Goal: Task Accomplishment & Management: Manage account settings

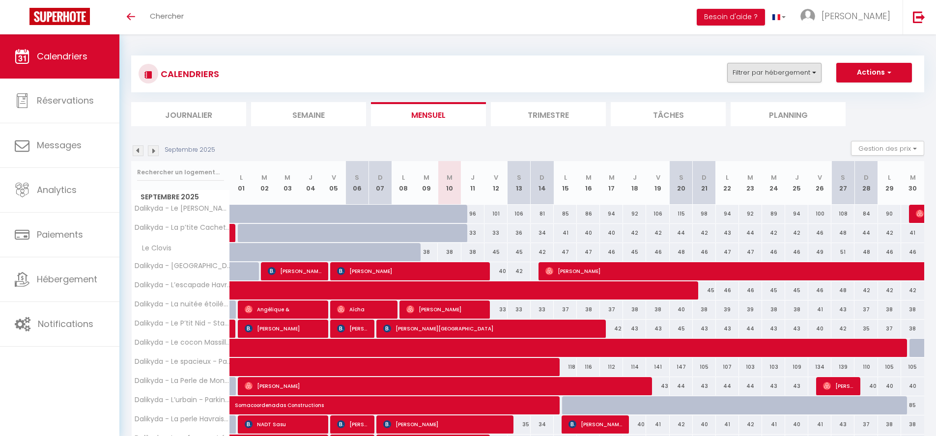
click at [804, 71] on button "Filtrer par hébergement" at bounding box center [774, 73] width 94 height 20
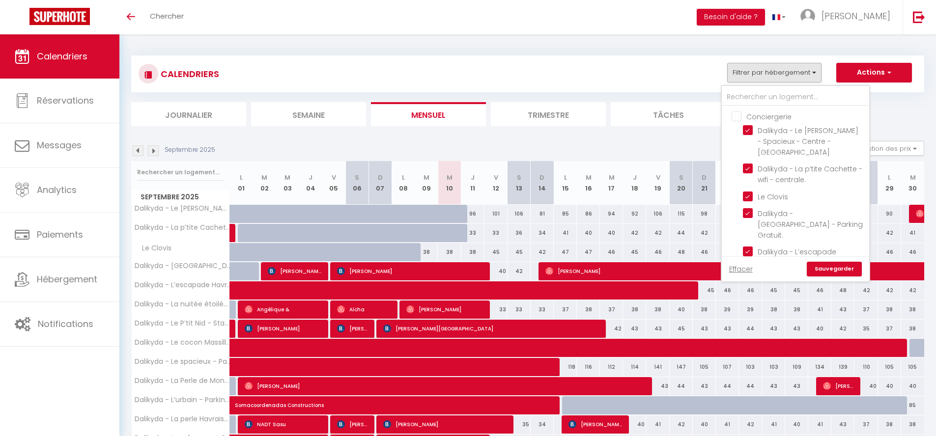
click at [777, 116] on input "Conciergerie" at bounding box center [805, 116] width 147 height 10
checkbox input "true"
checkbox input "false"
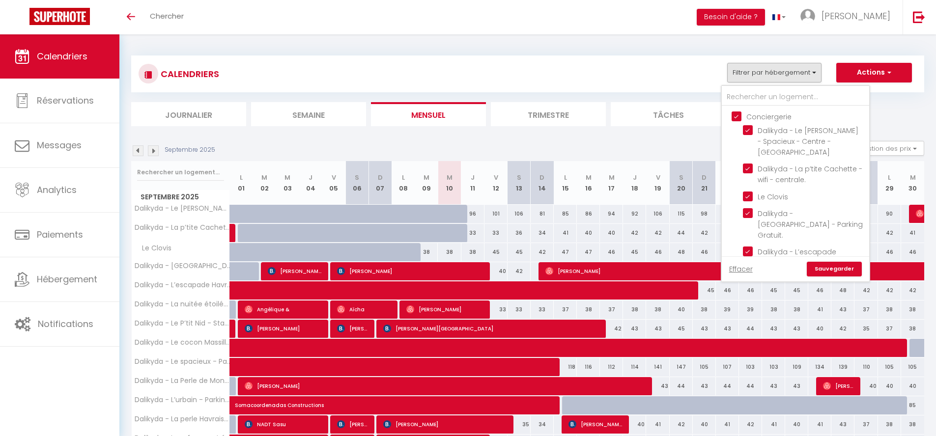
checkbox input "false"
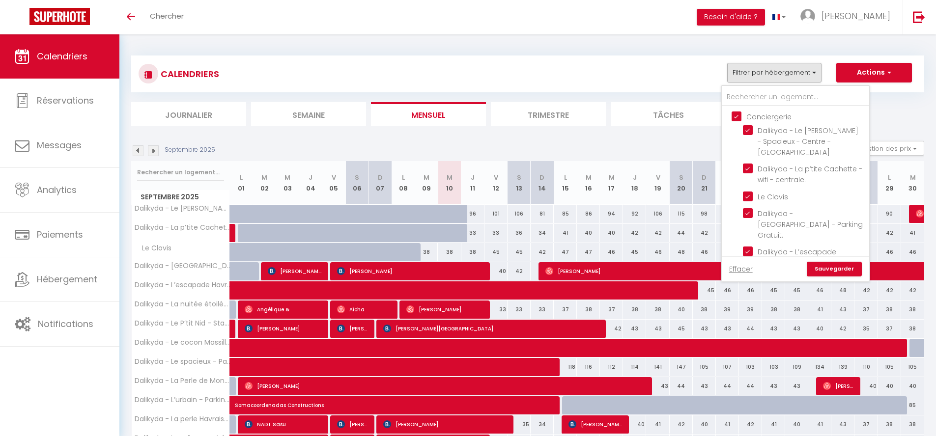
checkbox input "false"
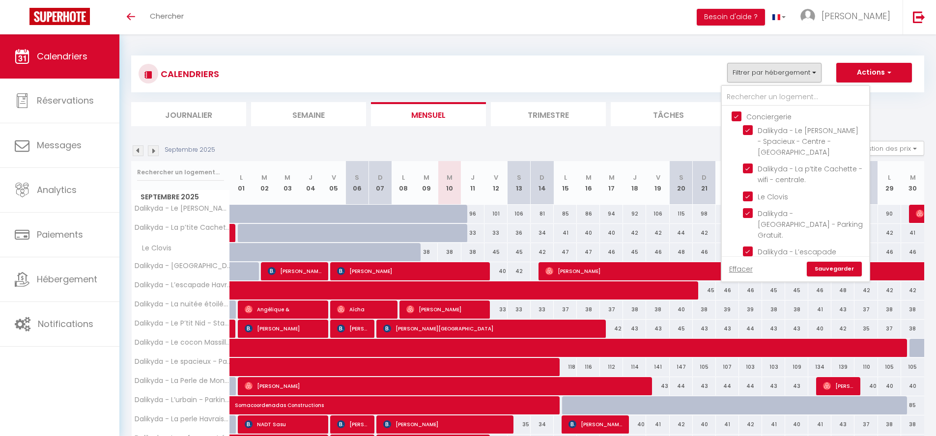
click at [768, 112] on input "Conciergerie" at bounding box center [805, 116] width 147 height 10
checkbox input "false"
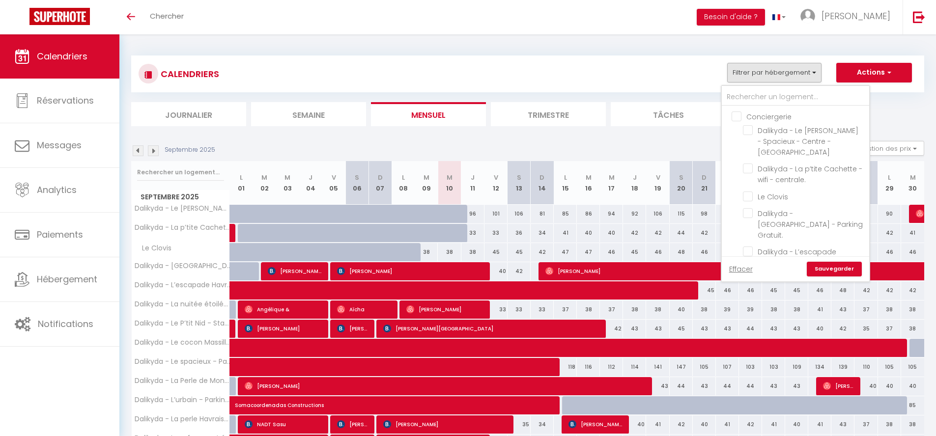
checkbox input "false"
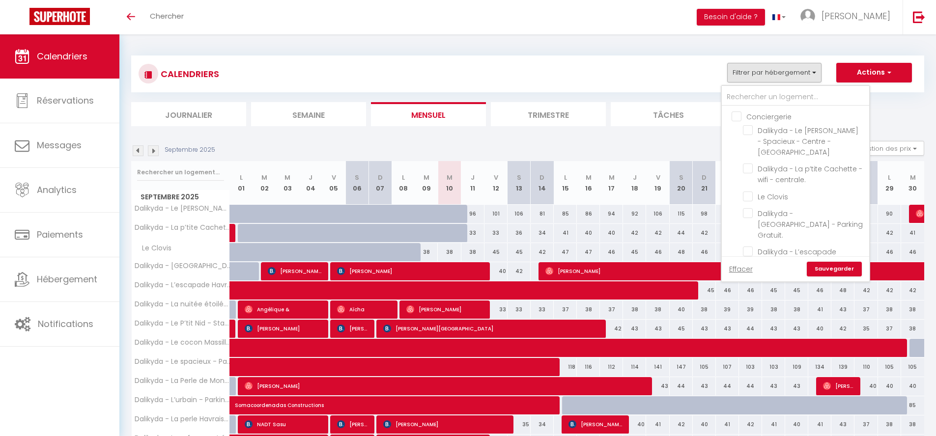
checkbox input "false"
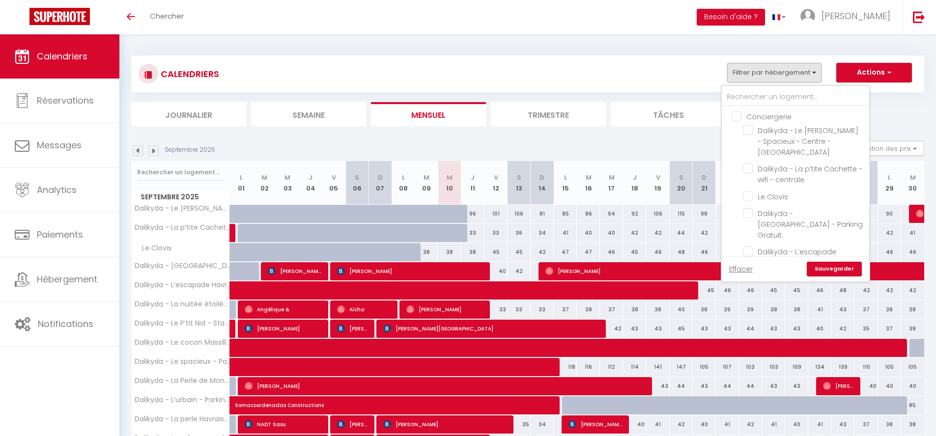
checkbox input "false"
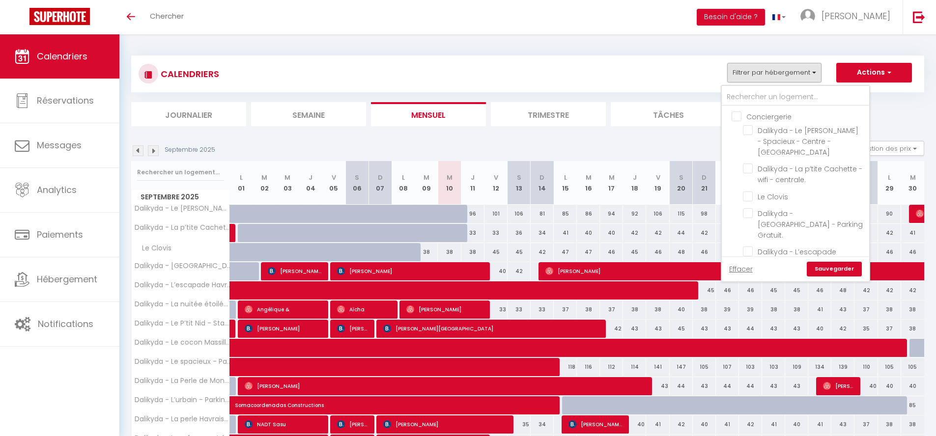
checkbox input "false"
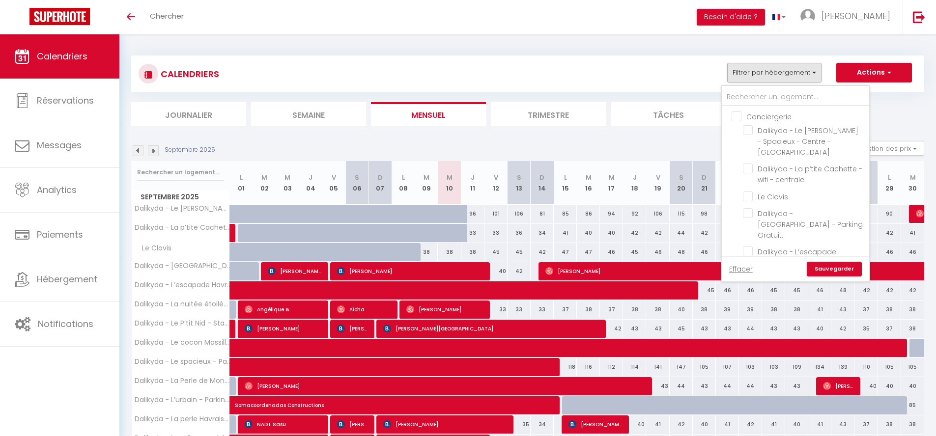
checkbox input "false"
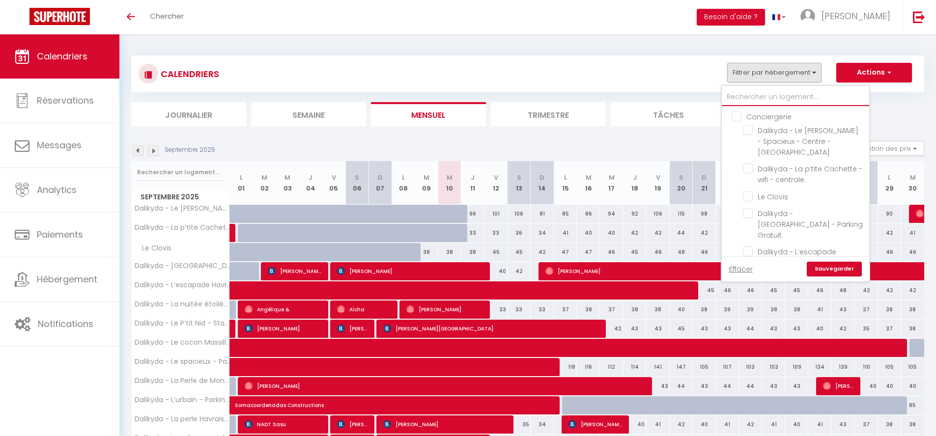
click at [775, 97] on input "text" at bounding box center [795, 97] width 147 height 18
type input "t"
checkbox input "false"
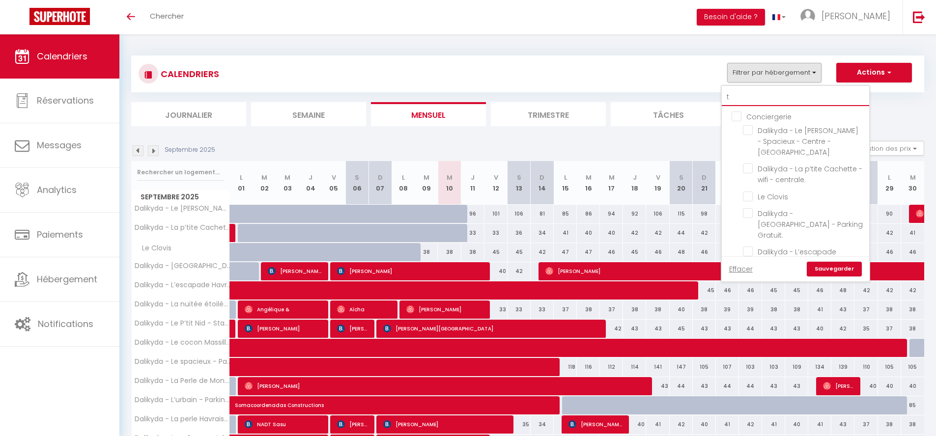
checkbox input "false"
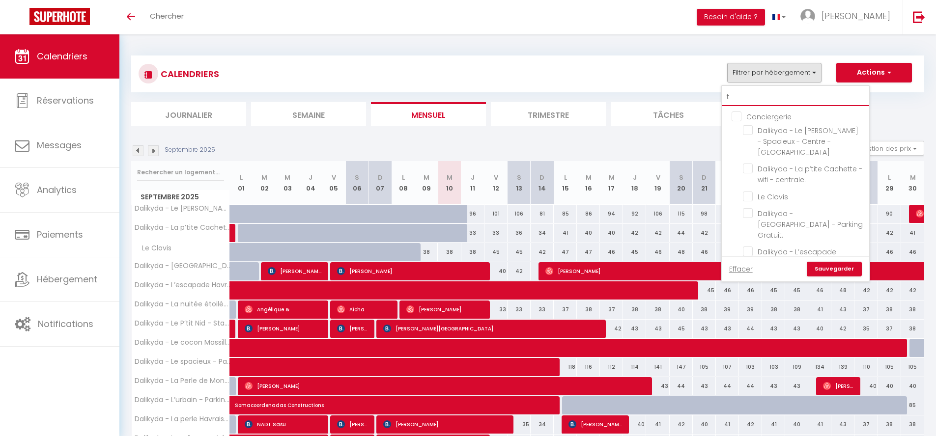
checkbox input "false"
type input "te"
checkbox input "false"
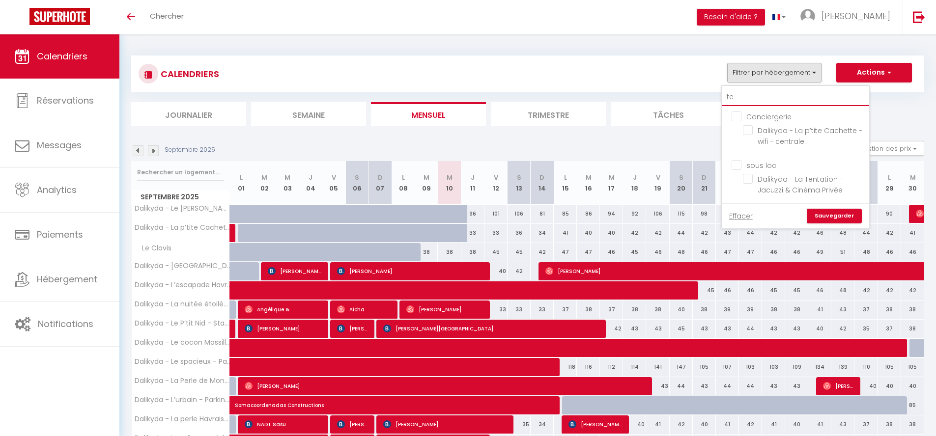
type input "ten"
checkbox input "false"
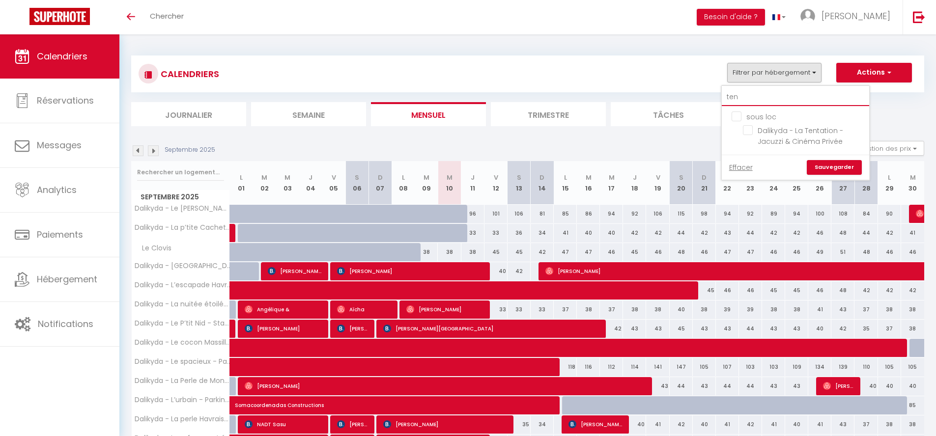
type input "tent"
checkbox input "false"
type input "tenta"
checkbox input "false"
type input "tentat"
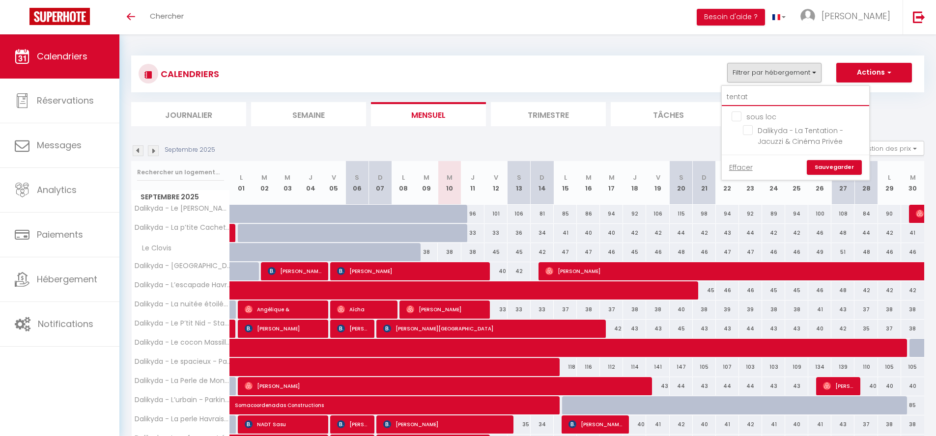
checkbox input "false"
type input "tentati"
checkbox input "false"
type input "tentatio"
checkbox input "false"
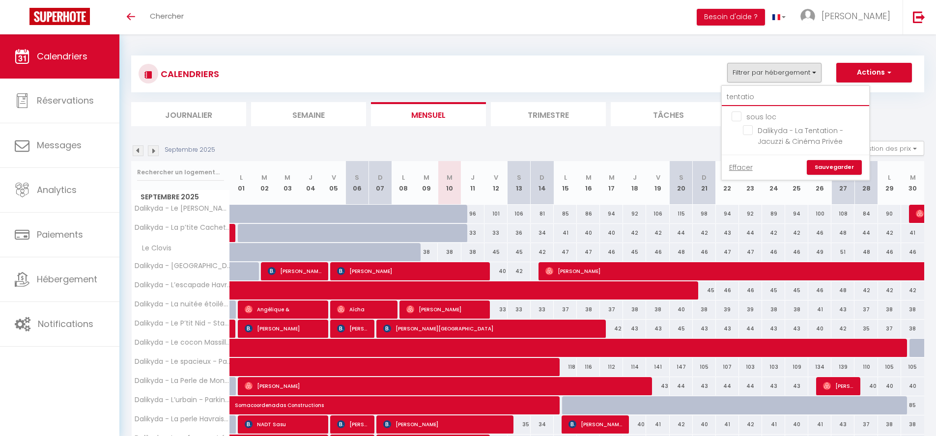
type input "tentation"
checkbox input "false"
type input "tentation"
click at [751, 132] on input "Dalikyda - La Tentation - Jacuzzi & Cinéma Privée" at bounding box center [804, 130] width 123 height 10
checkbox input "true"
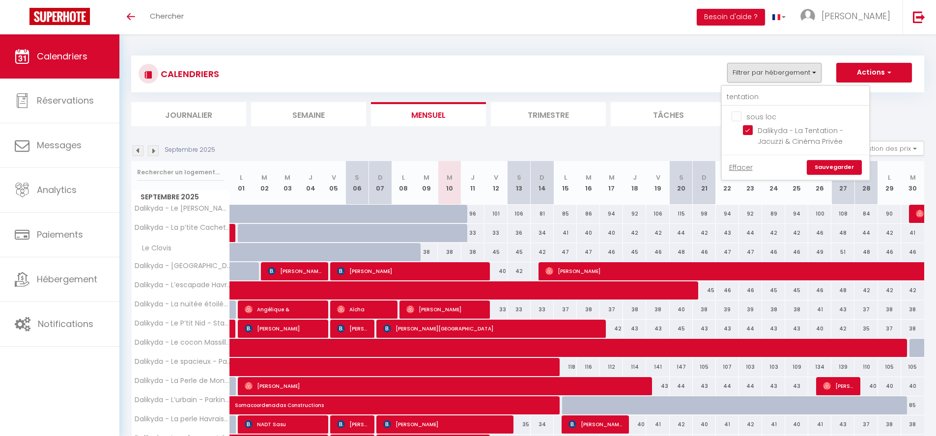
click at [822, 166] on link "Sauvegarder" at bounding box center [834, 167] width 55 height 15
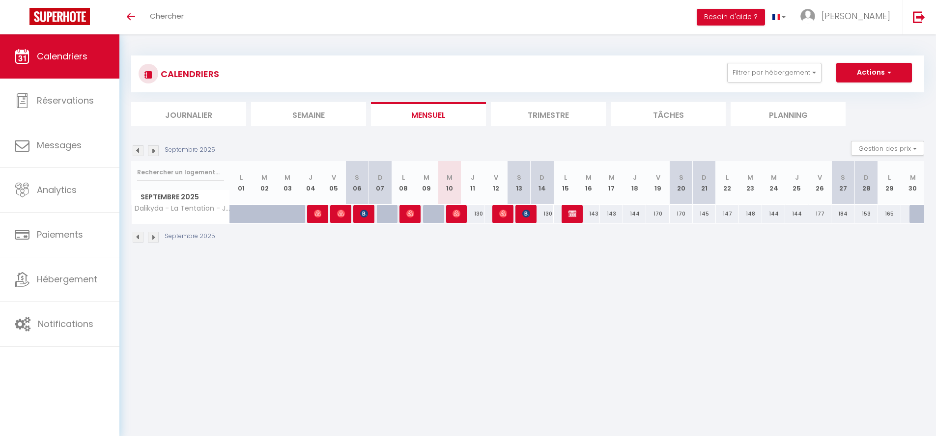
click at [458, 220] on span "[PERSON_NAME]" at bounding box center [457, 213] width 8 height 19
select select "OK"
select select "0"
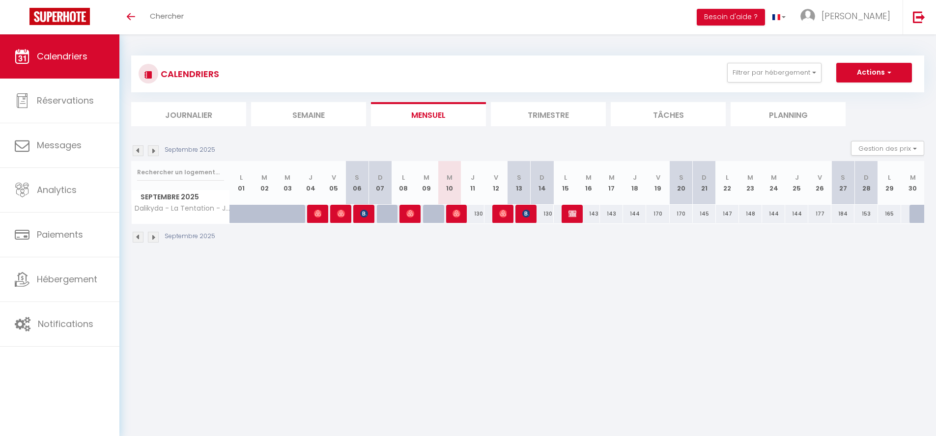
select select "1"
select select
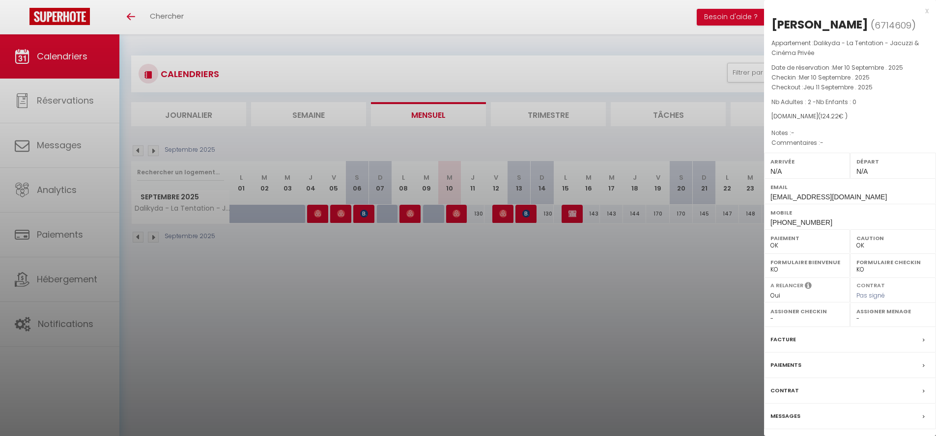
click at [785, 412] on label "Messages" at bounding box center [786, 416] width 30 height 10
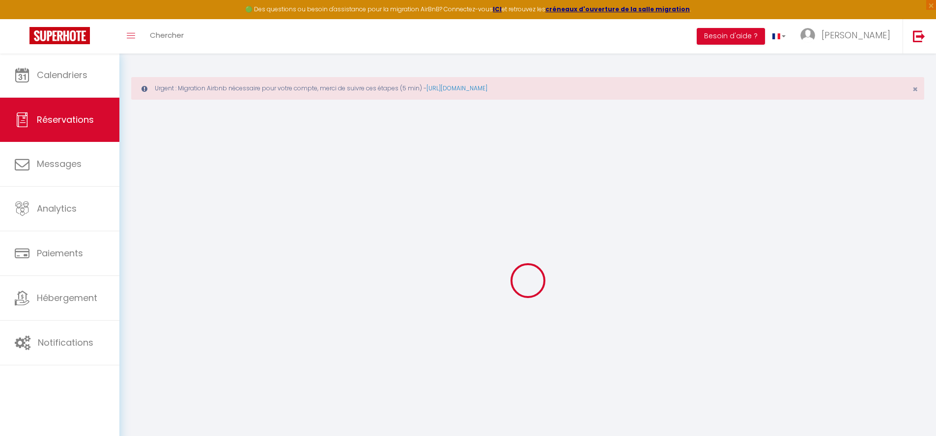
select select
checkbox input "false"
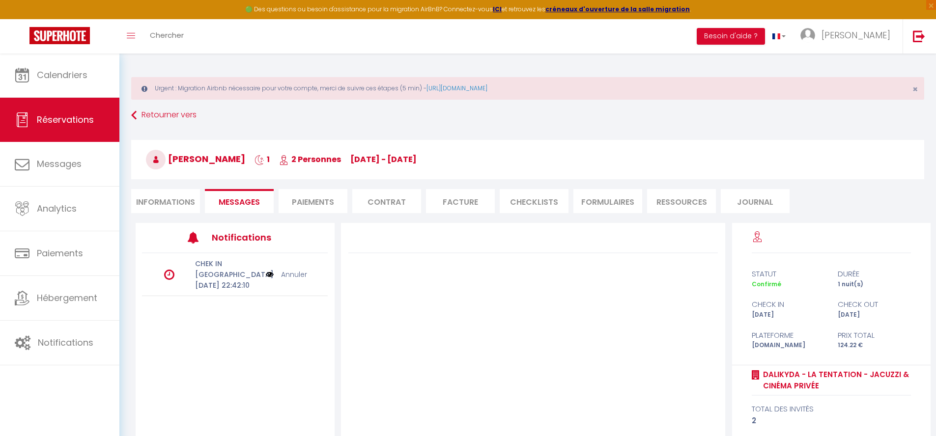
click at [271, 276] on img at bounding box center [270, 274] width 8 height 11
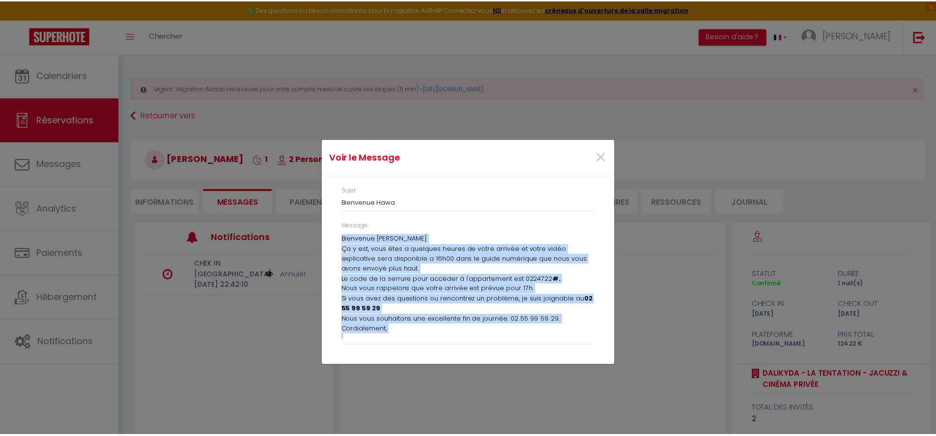
scroll to position [12, 0]
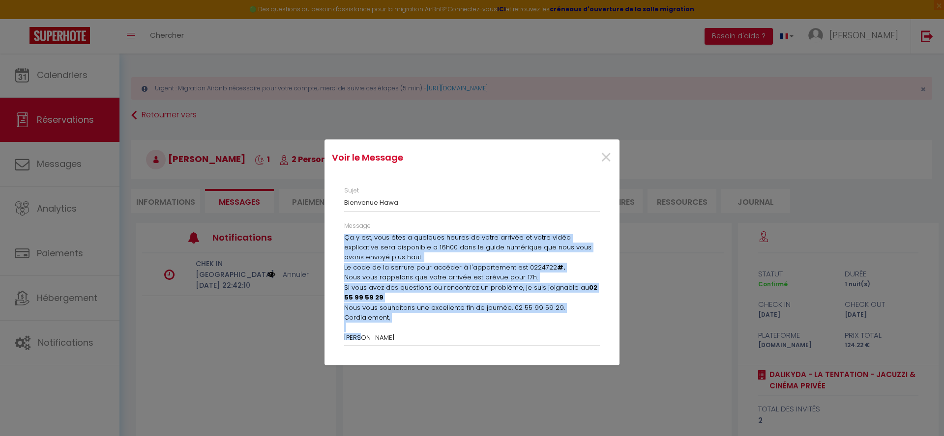
drag, startPoint x: 346, startPoint y: 237, endPoint x: 428, endPoint y: 350, distance: 140.1
click at [428, 352] on div "Message Bienvenue [PERSON_NAME] Ça y est, vous êtes a quelques heures de votre …" at bounding box center [472, 289] width 268 height 134
copy div "Bienvenue [PERSON_NAME] Ça y est, vous êtes a quelques heures de votre arrivée …"
click at [607, 166] on span "×" at bounding box center [606, 157] width 12 height 29
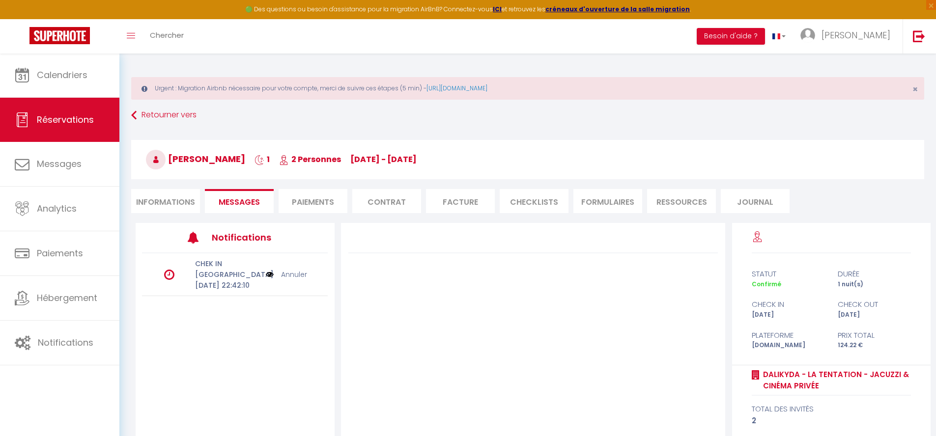
scroll to position [100, 0]
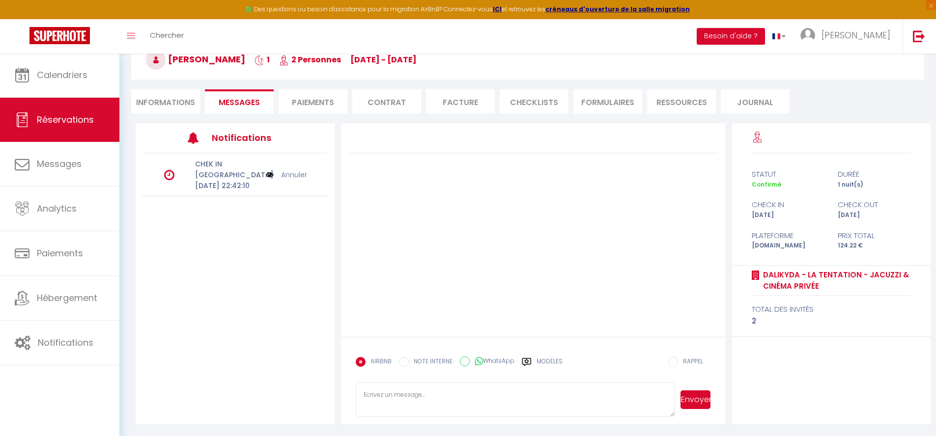
click at [415, 395] on textarea at bounding box center [516, 400] width 320 height 34
paste textarea "Bienvenue [PERSON_NAME] Ça y est, vous êtes a quelques heures de votre arrivée …"
type textarea "Bienvenue [PERSON_NAME] Ça y est, vous êtes a quelques heures de votre arrivée …"
click at [688, 398] on button "Envoyer" at bounding box center [696, 400] width 30 height 19
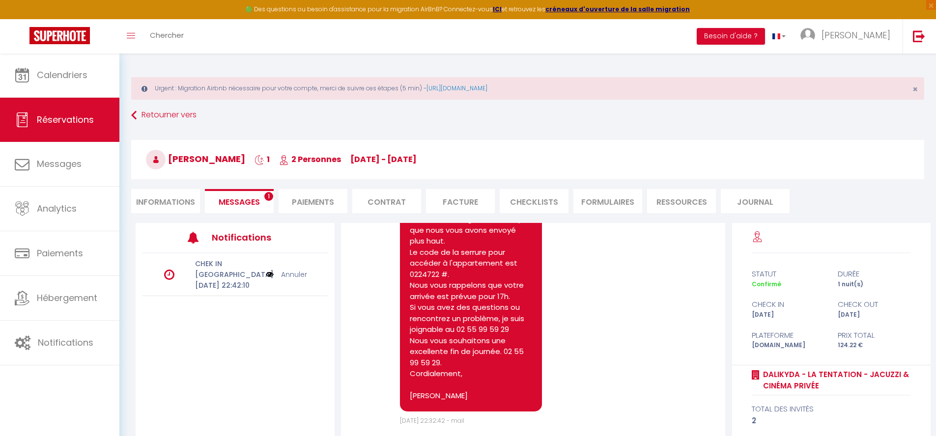
scroll to position [100, 0]
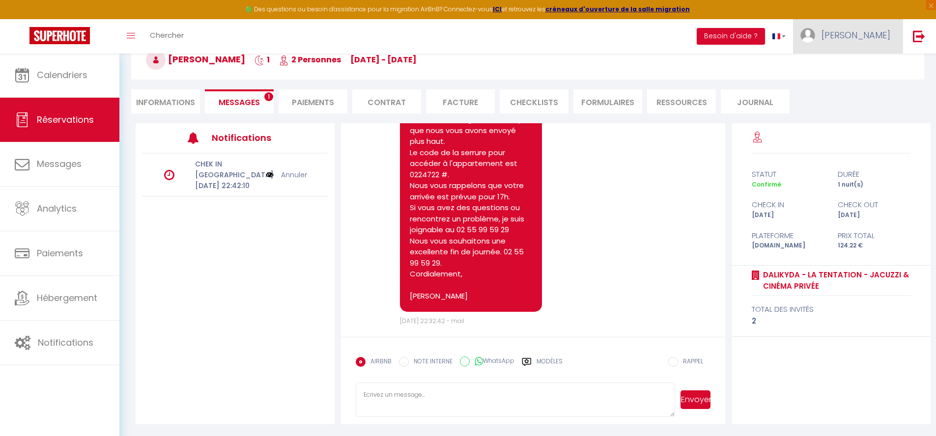
click at [862, 24] on link "[PERSON_NAME]" at bounding box center [848, 36] width 110 height 34
click at [854, 75] on link "Paramètres" at bounding box center [863, 68] width 73 height 17
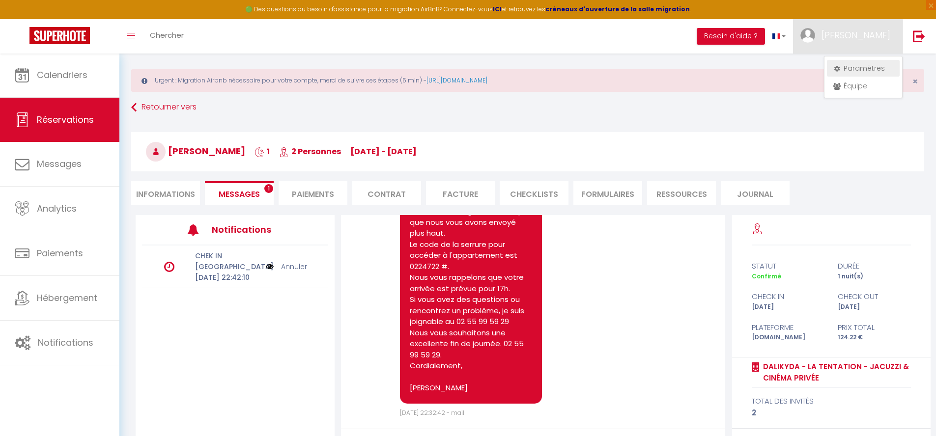
select select "28"
select select "fr"
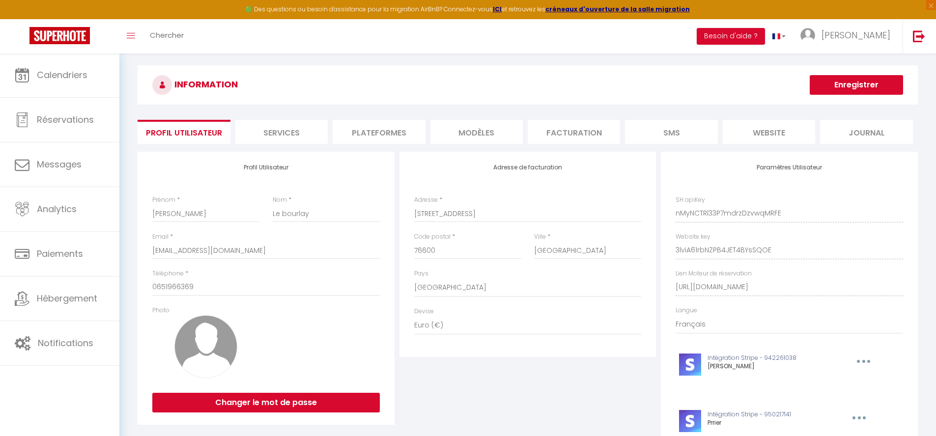
click at [381, 129] on li "Plateformes" at bounding box center [379, 132] width 92 height 24
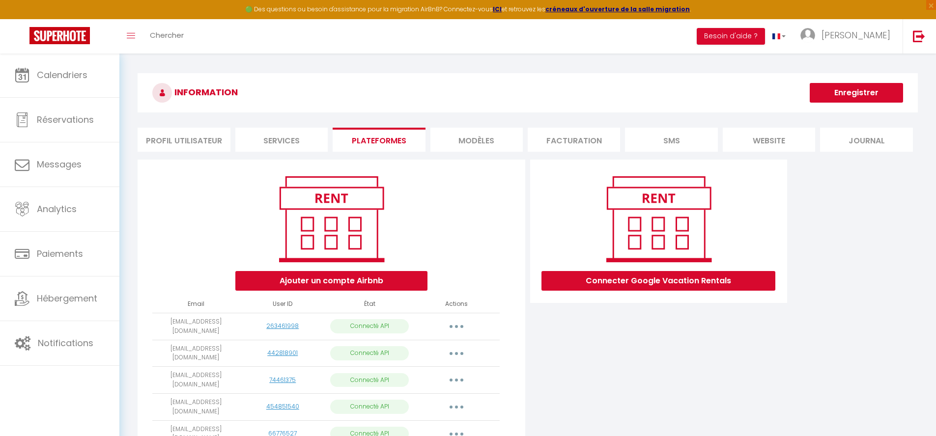
scroll to position [104, 0]
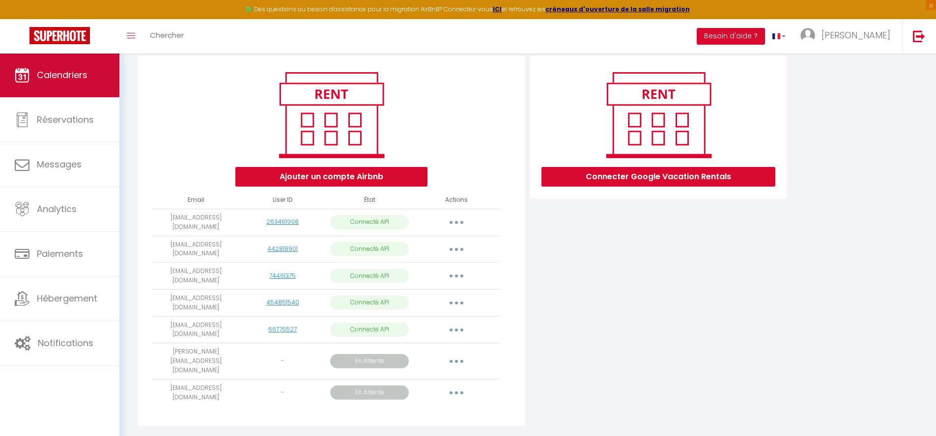
click at [32, 68] on link "Calendriers" at bounding box center [59, 75] width 119 height 44
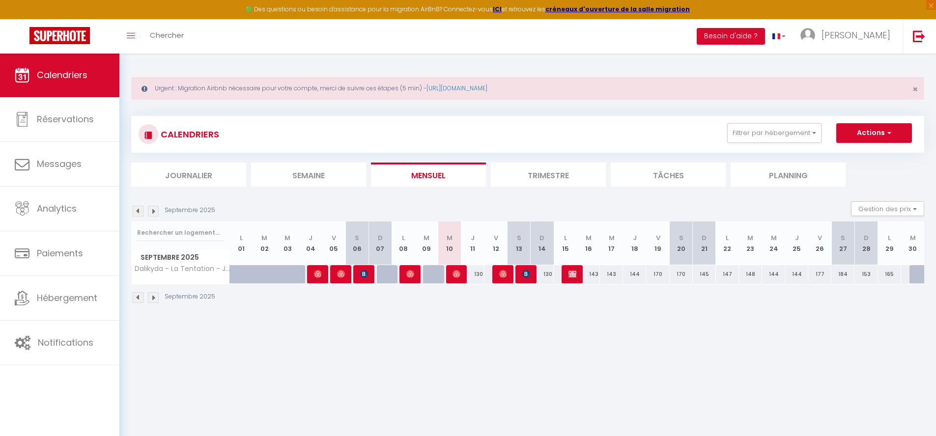
click at [499, 273] on img at bounding box center [503, 274] width 8 height 8
select select "OK"
select select "0"
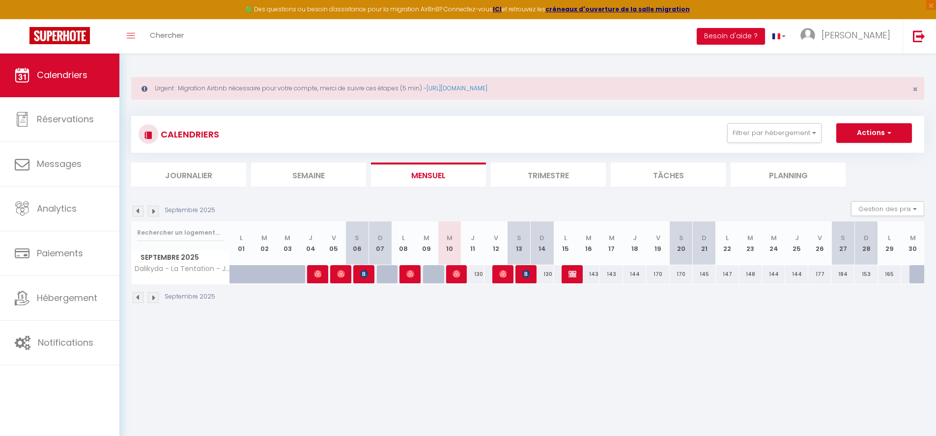
select select "1"
select select
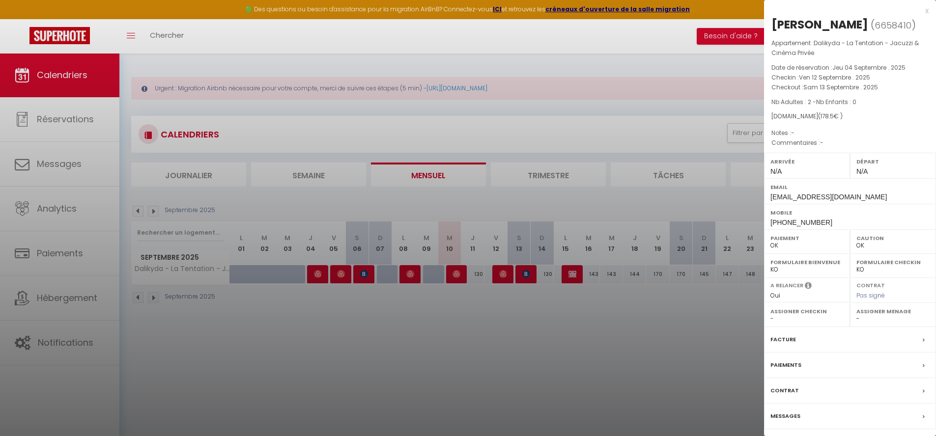
click at [929, 12] on div "x [PERSON_NAME] ( 6658410 ) Appartement : Dalikyda - La Tentation - [PERSON_NAM…" at bounding box center [850, 234] width 172 height 468
click at [928, 10] on div "x" at bounding box center [846, 11] width 165 height 12
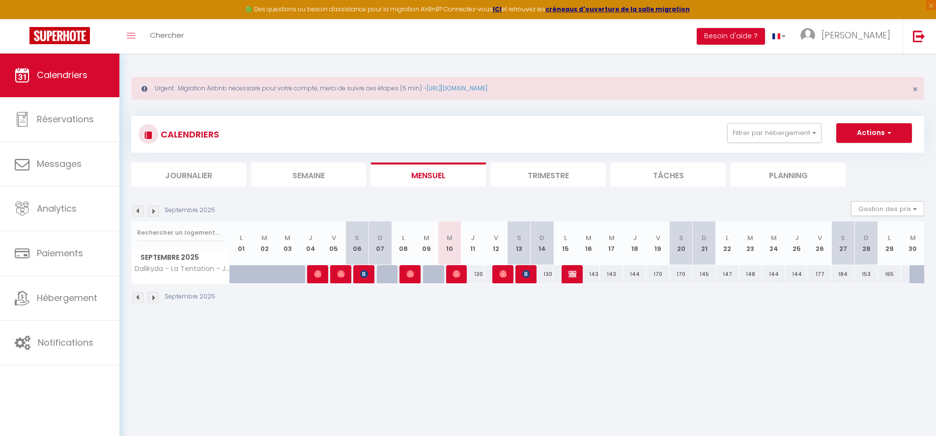
click at [462, 277] on div "130" at bounding box center [473, 274] width 23 height 18
type input "130"
type input "Jeu 11 Septembre 2025"
type input "Ven 12 Septembre 2025"
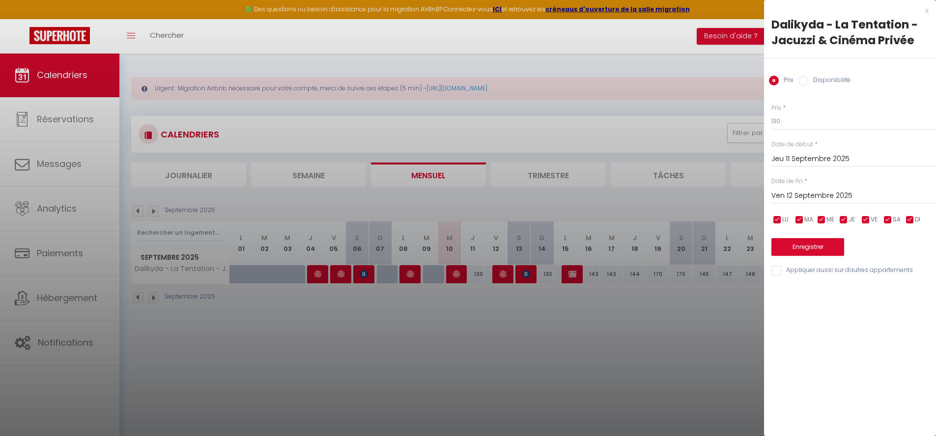
click at [929, 11] on div "x Dalikyda - La Tentation - Jacuzzi & Cinéma Privée Prix Disponibilité Prix * 1…" at bounding box center [850, 143] width 172 height 287
click at [929, 10] on div "x Dalikyda - La Tentation - Jacuzzi & Cinéma Privée Prix Disponibilité Prix * 1…" at bounding box center [850, 143] width 172 height 287
click at [928, 10] on div "x" at bounding box center [846, 11] width 165 height 12
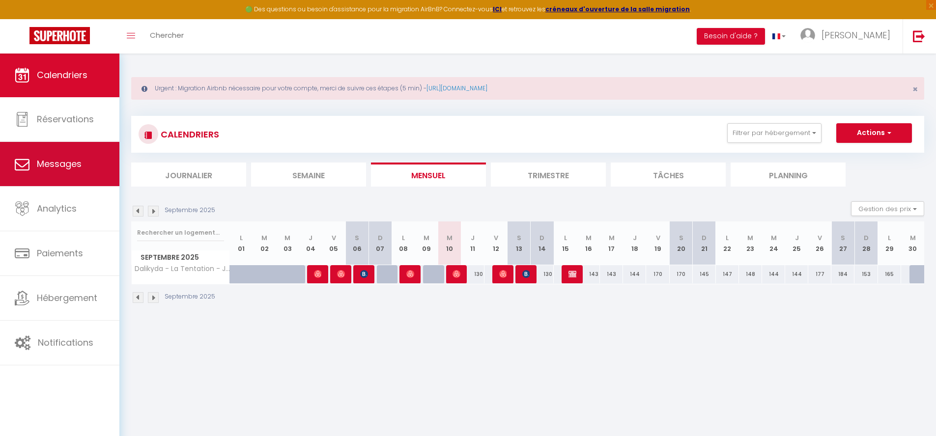
click at [48, 174] on link "Messages" at bounding box center [59, 164] width 119 height 44
select select "message"
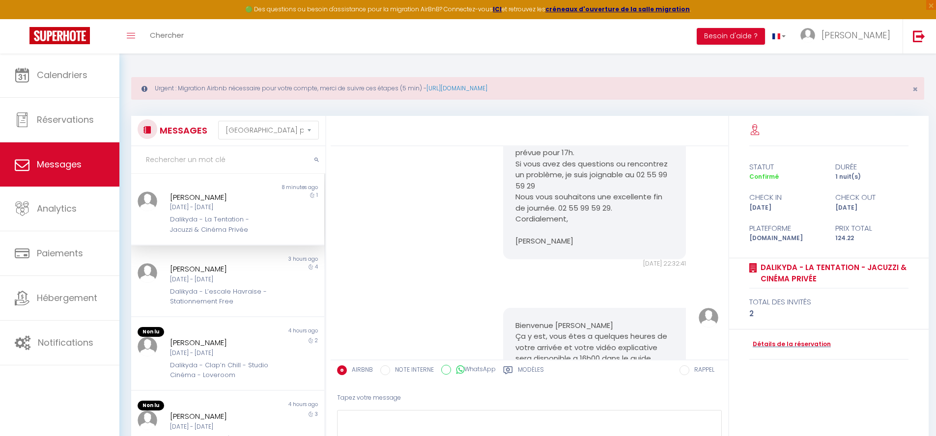
scroll to position [341, 0]
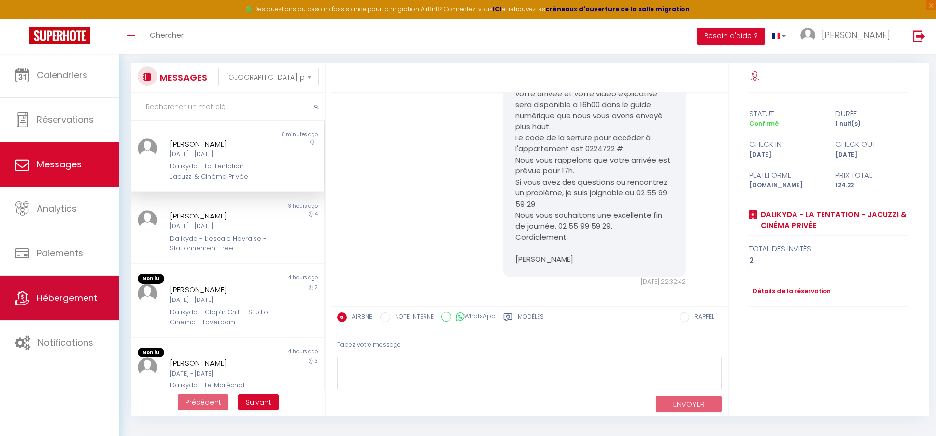
click at [75, 296] on span "Hébergement" at bounding box center [67, 298] width 60 height 12
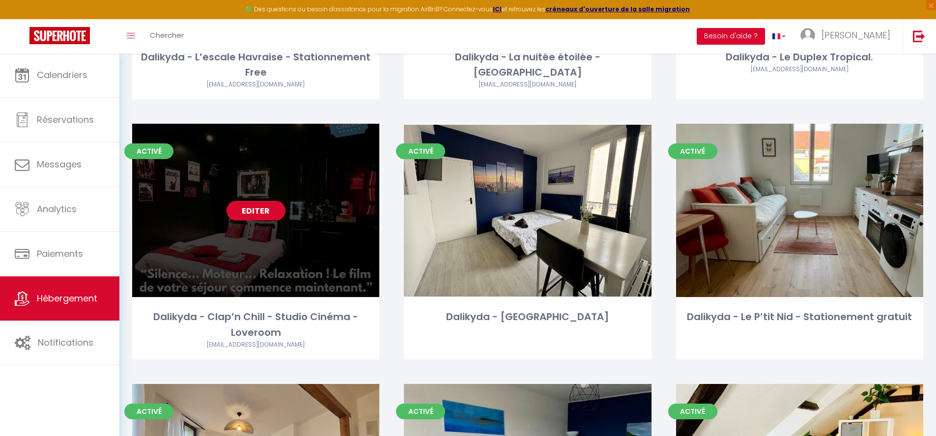
scroll to position [1434, 0]
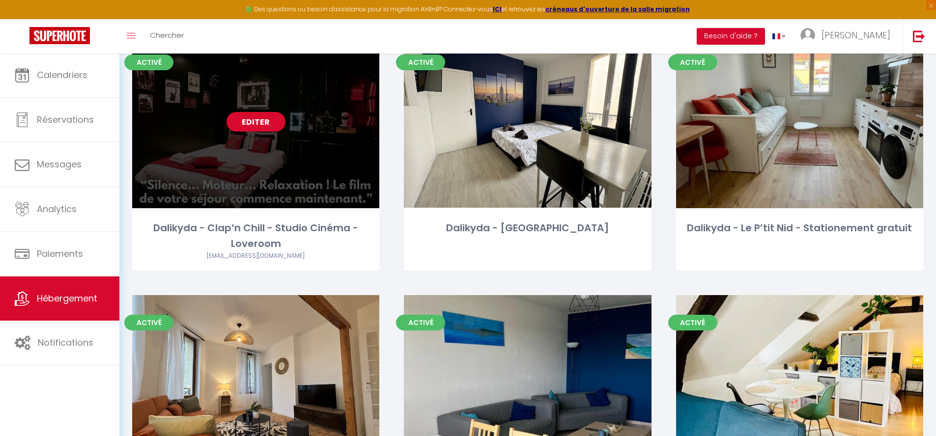
click at [301, 114] on div "Editer" at bounding box center [255, 122] width 247 height 174
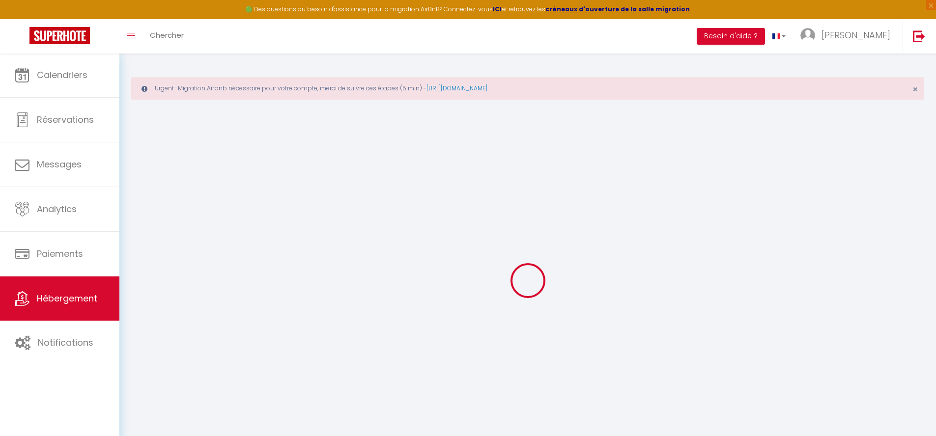
select select "+ 20 %"
select select "+ 37 %"
select select "+ 10 %"
select select
checkbox input "false"
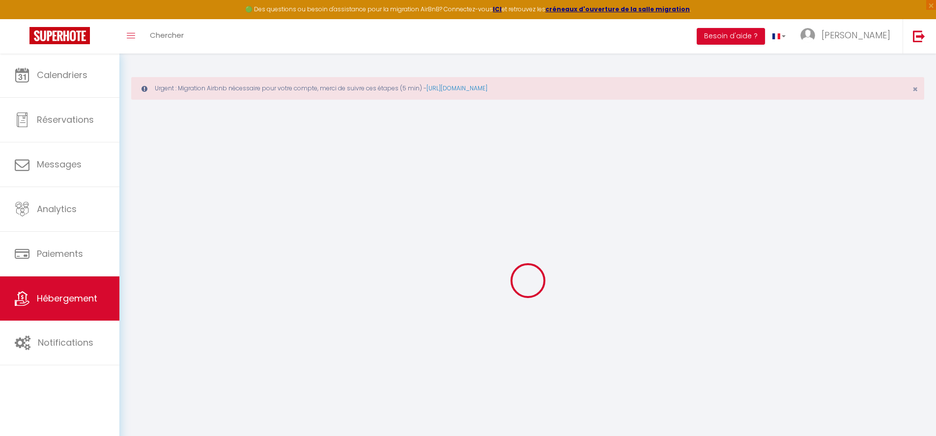
checkbox input "true"
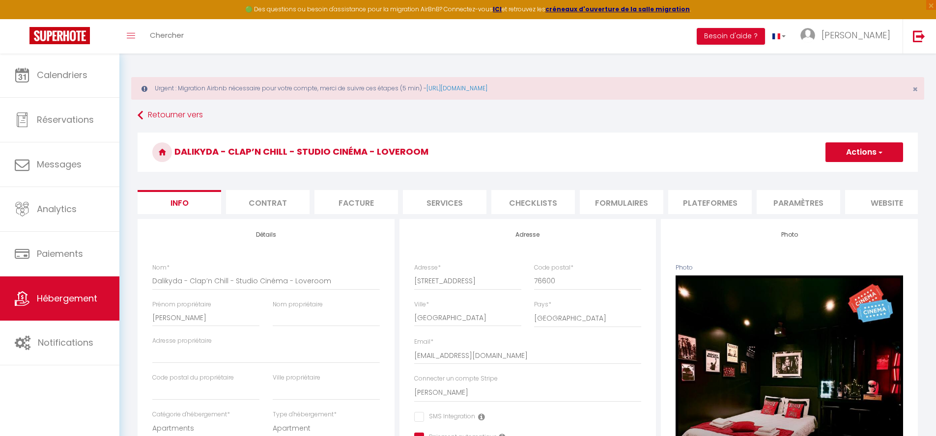
select select
checkbox input "false"
checkbox input "true"
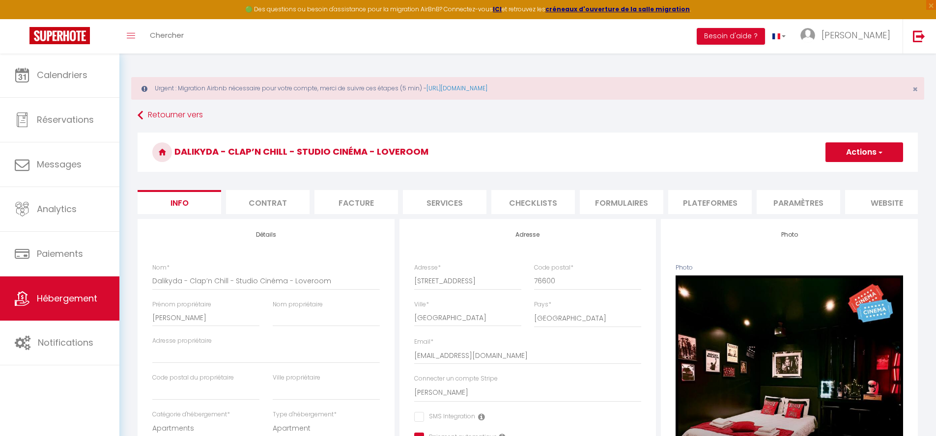
click at [712, 199] on li "Plateformes" at bounding box center [710, 202] width 84 height 24
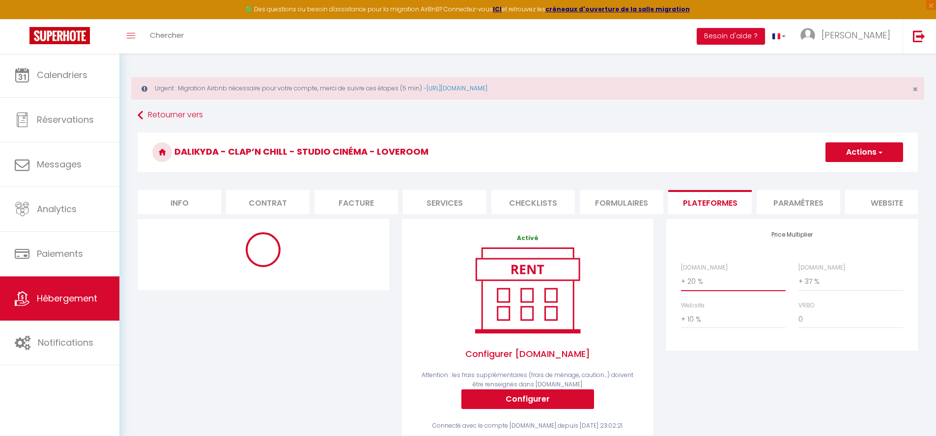
select select "365"
select select "EUR"
select select
select select "3334-1401587131887389103"
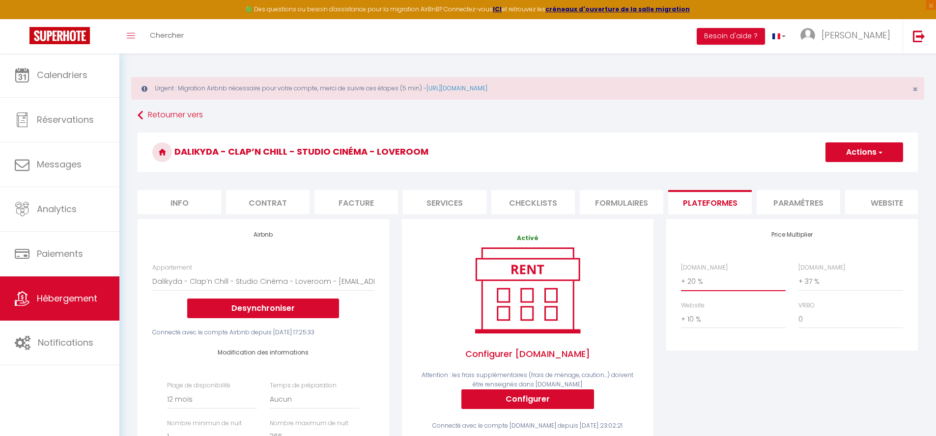
select select "+ 30 %"
select select
click at [858, 156] on button "Actions" at bounding box center [865, 153] width 78 height 20
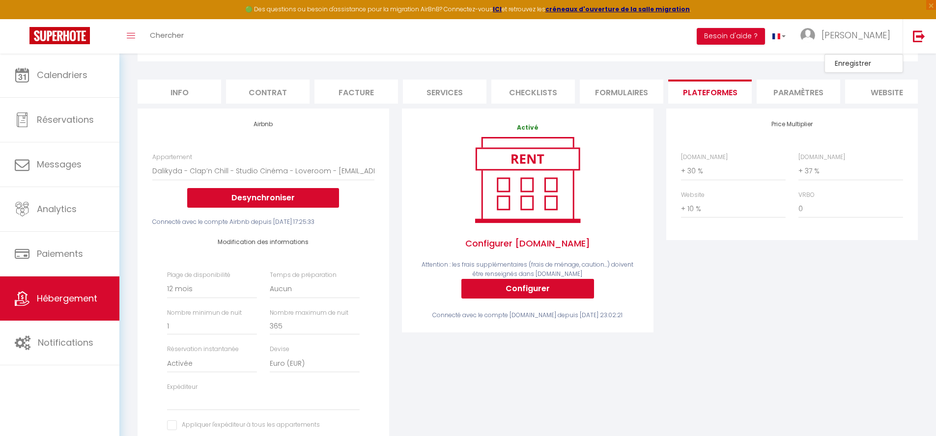
scroll to position [233, 0]
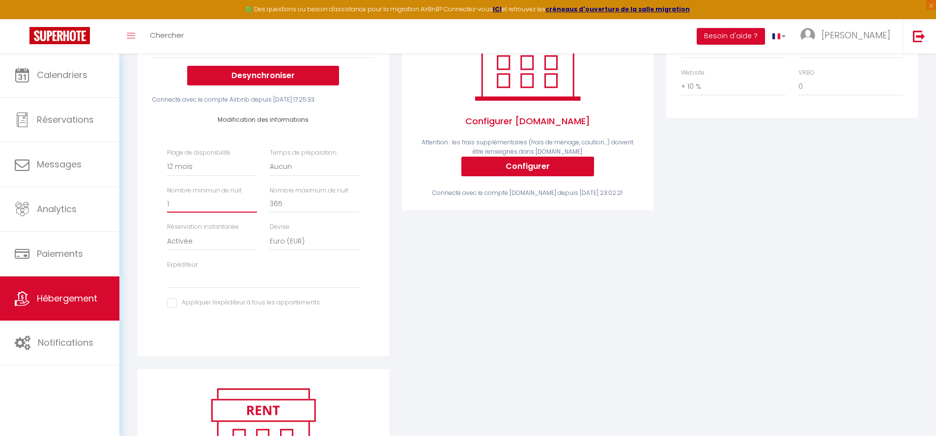
click at [211, 213] on input "1" at bounding box center [212, 204] width 90 height 18
click at [217, 266] on div "Expéditeur [EMAIL_ADDRESS][DOMAIN_NAME] [EMAIL_ADDRESS][DOMAIN_NAME] [EMAIL_ADD…" at bounding box center [263, 275] width 205 height 28
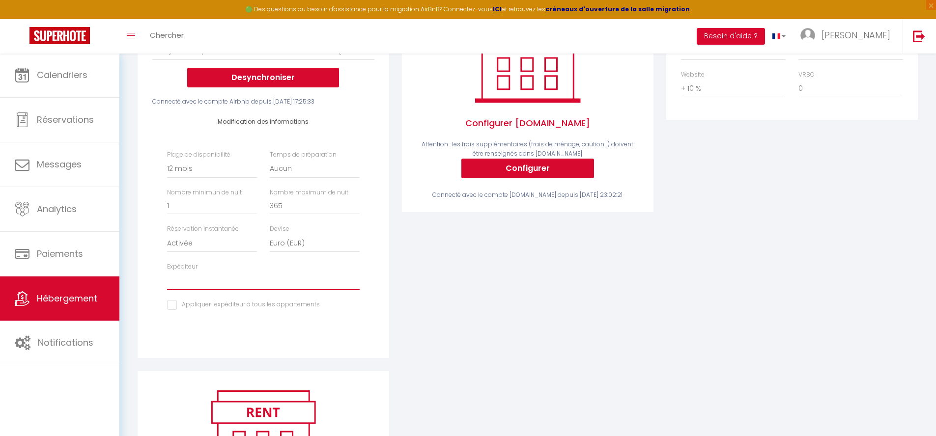
scroll to position [15, 0]
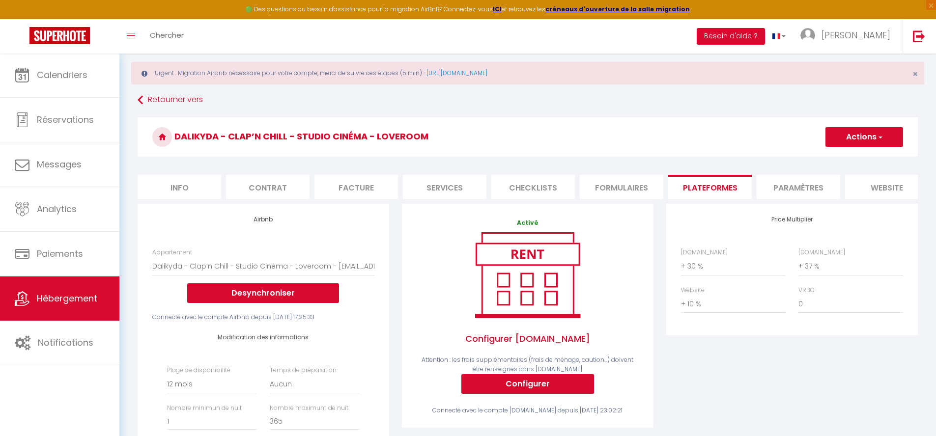
click at [866, 139] on button "Actions" at bounding box center [865, 137] width 78 height 20
click at [849, 159] on link "Enregistrer" at bounding box center [864, 158] width 78 height 13
select select "365"
select select "EUR"
select select
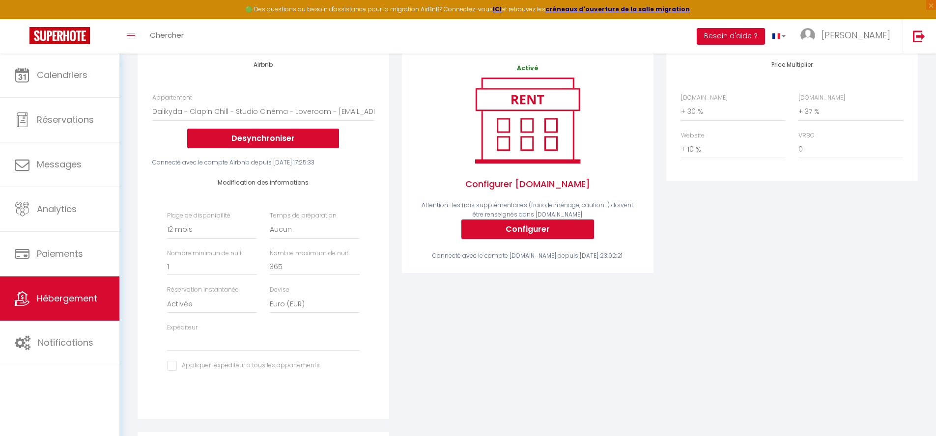
scroll to position [261, 0]
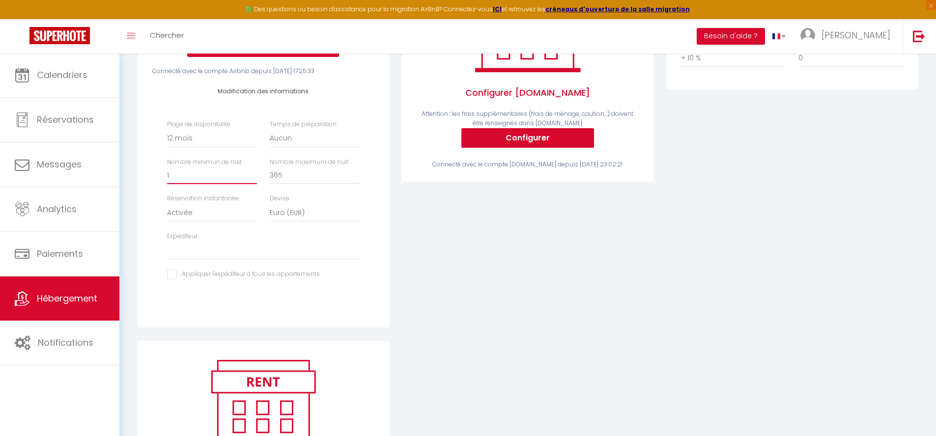
click at [206, 184] on input "1" at bounding box center [212, 176] width 90 height 18
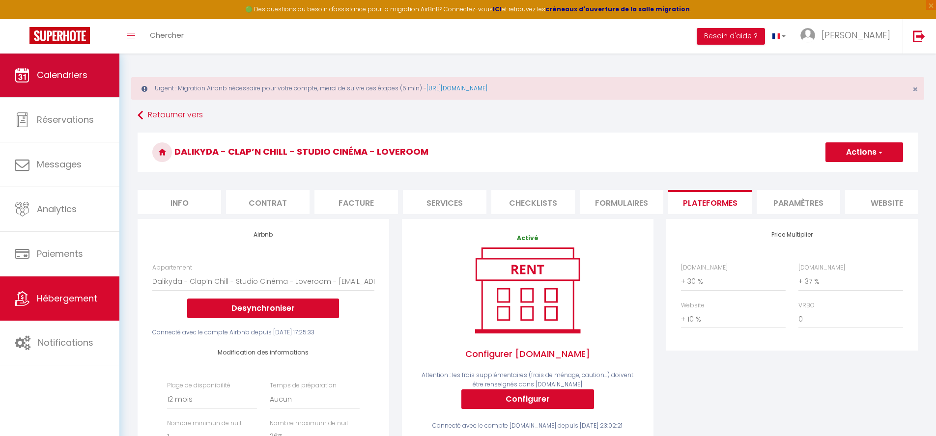
click at [76, 90] on link "Calendriers" at bounding box center [59, 75] width 119 height 44
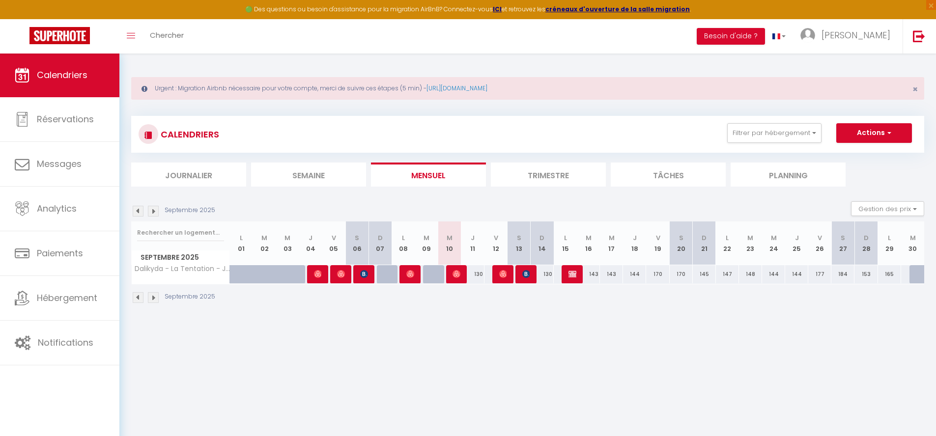
click at [151, 208] on img at bounding box center [153, 211] width 11 height 11
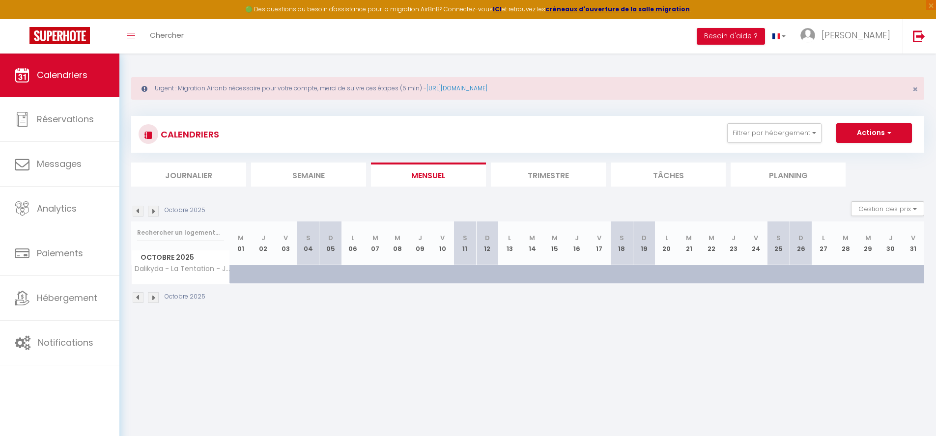
click at [135, 210] on img at bounding box center [138, 211] width 11 height 11
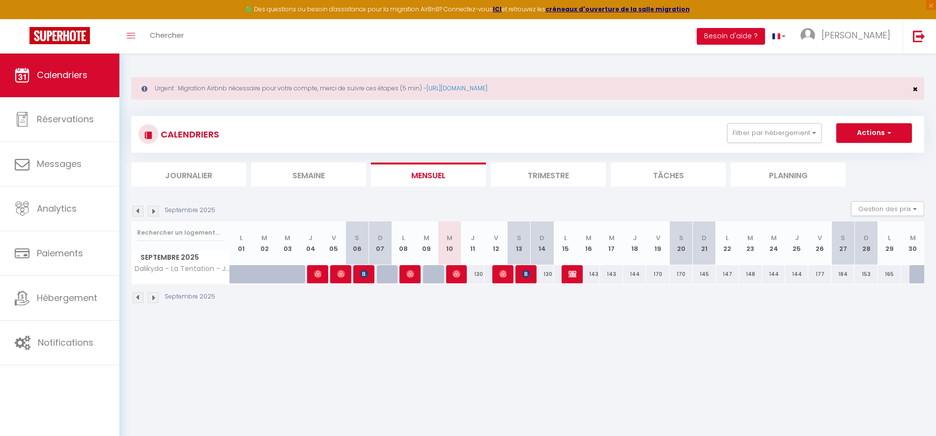
click at [916, 90] on span "×" at bounding box center [915, 89] width 5 height 12
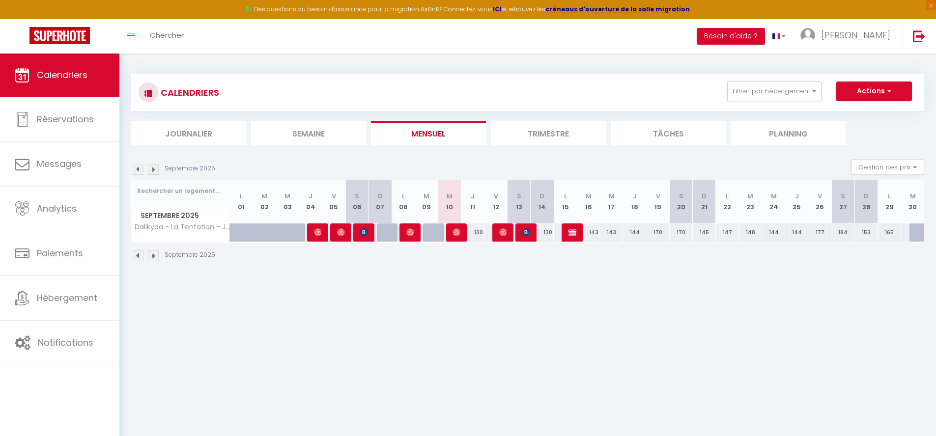
click at [195, 143] on li "Journalier" at bounding box center [188, 133] width 115 height 24
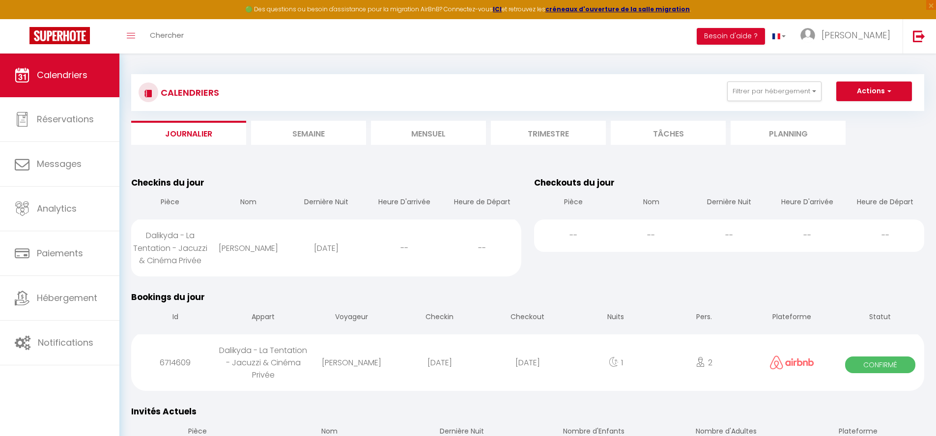
click at [300, 142] on li "Semaine" at bounding box center [308, 133] width 115 height 24
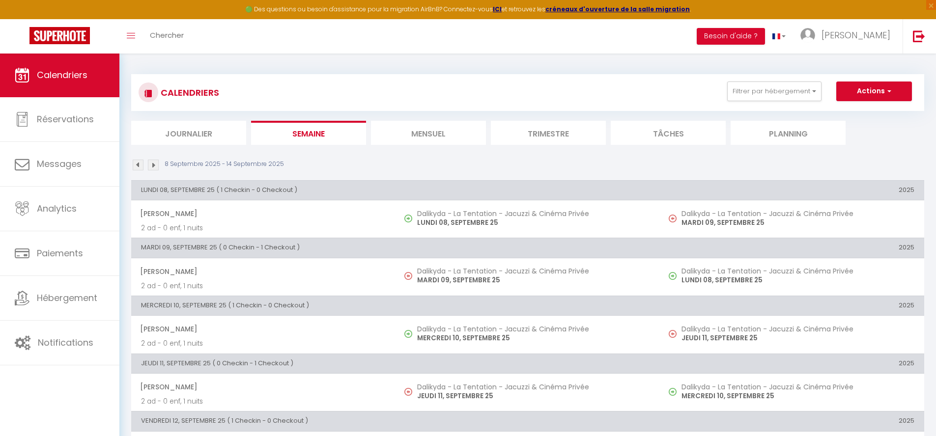
click at [438, 143] on li "Mensuel" at bounding box center [428, 133] width 115 height 24
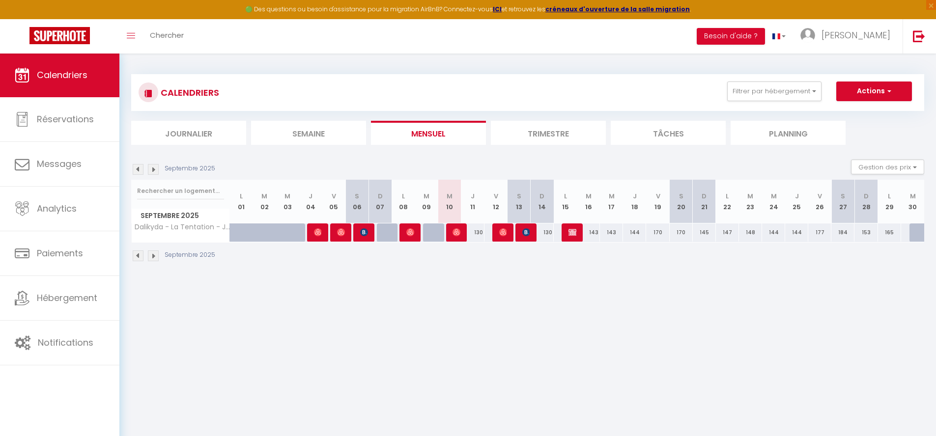
click at [547, 137] on li "Trimestre" at bounding box center [548, 133] width 115 height 24
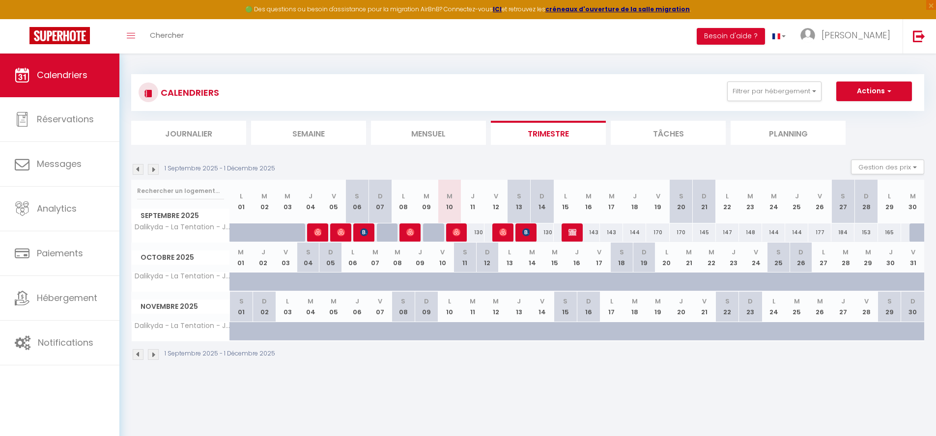
click at [639, 135] on li "Tâches" at bounding box center [668, 133] width 115 height 24
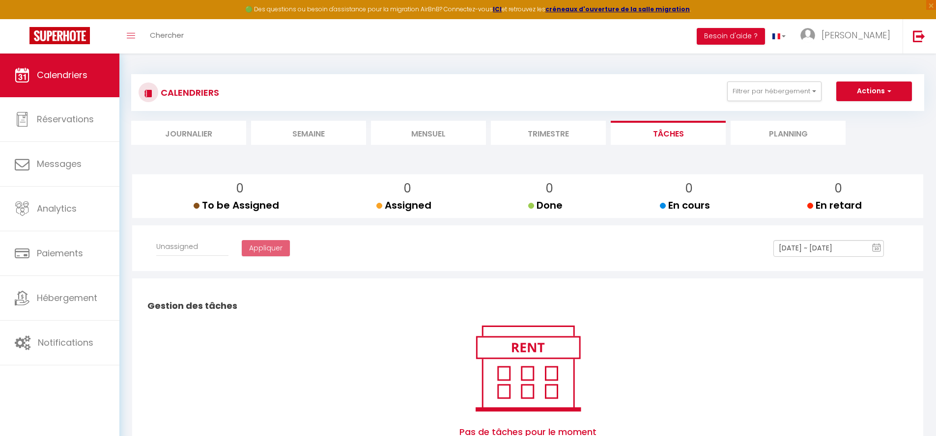
select select
click at [756, 135] on li "Planning" at bounding box center [788, 133] width 115 height 24
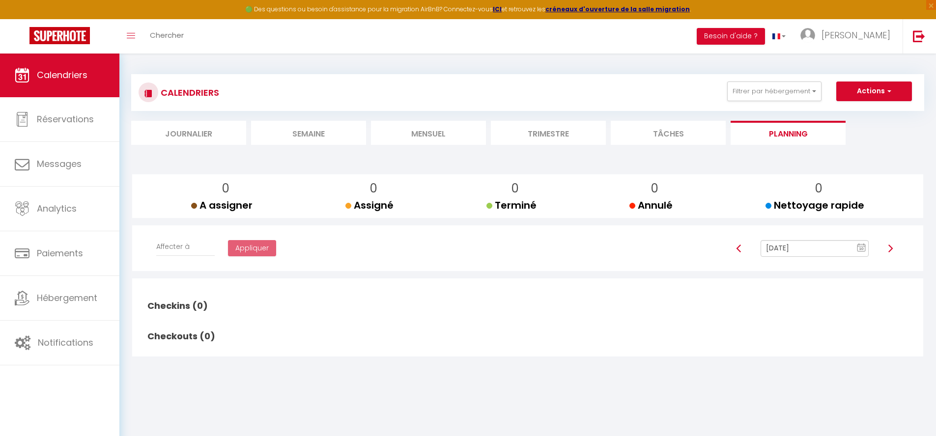
click at [653, 143] on li "Tâches" at bounding box center [668, 133] width 115 height 24
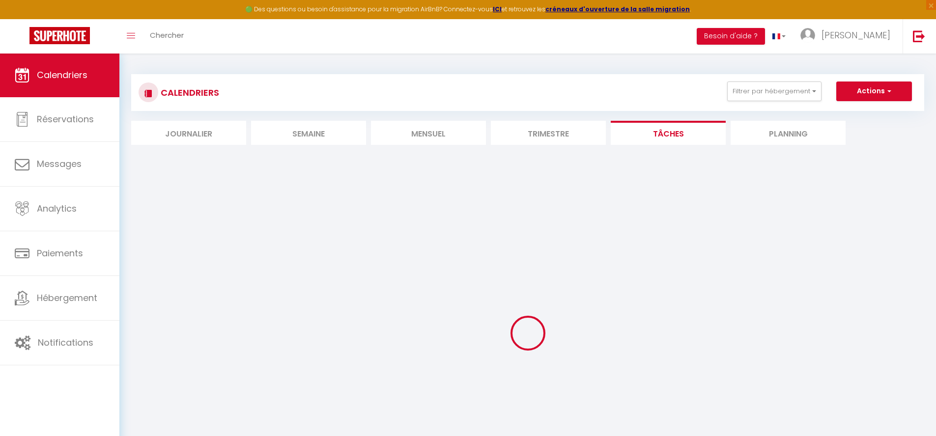
select select
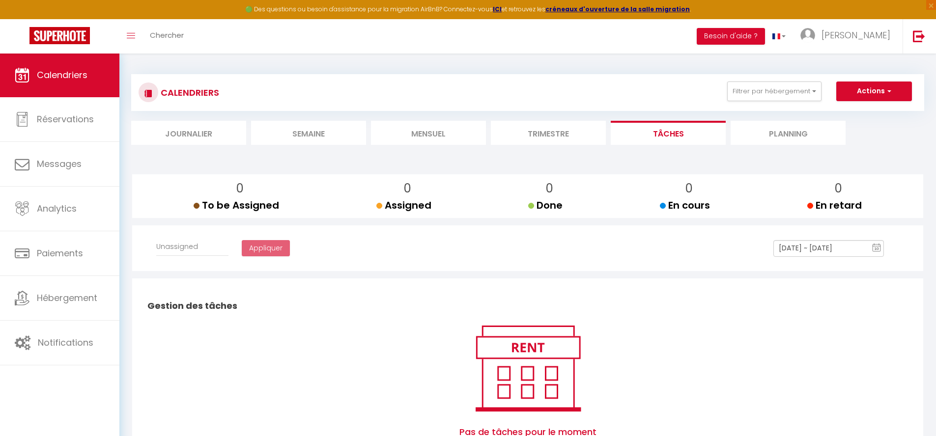
click at [550, 143] on li "Trimestre" at bounding box center [548, 133] width 115 height 24
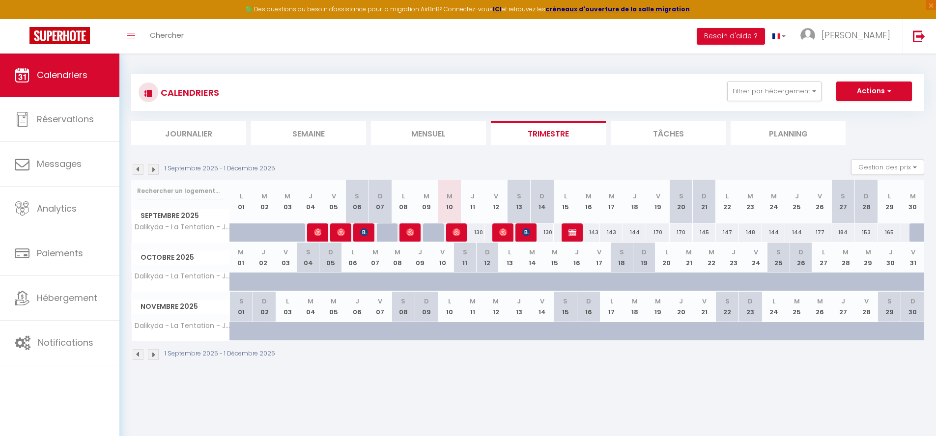
click at [424, 136] on li "Mensuel" at bounding box center [428, 133] width 115 height 24
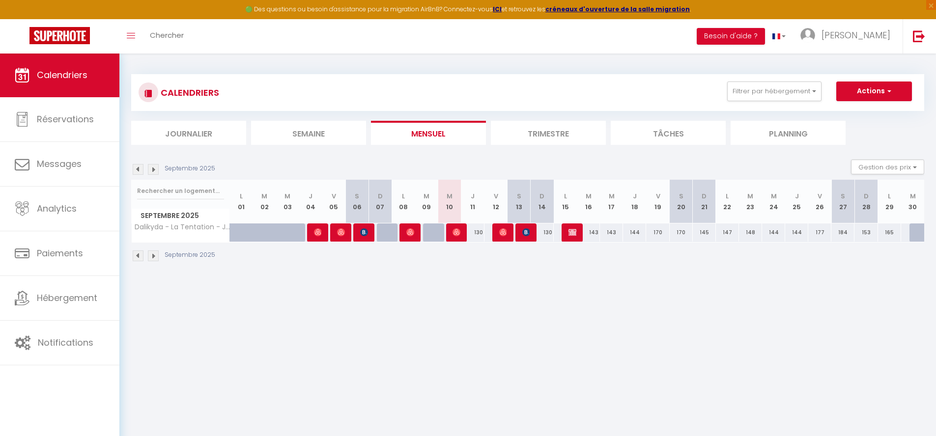
click at [305, 137] on li "Semaine" at bounding box center [308, 133] width 115 height 24
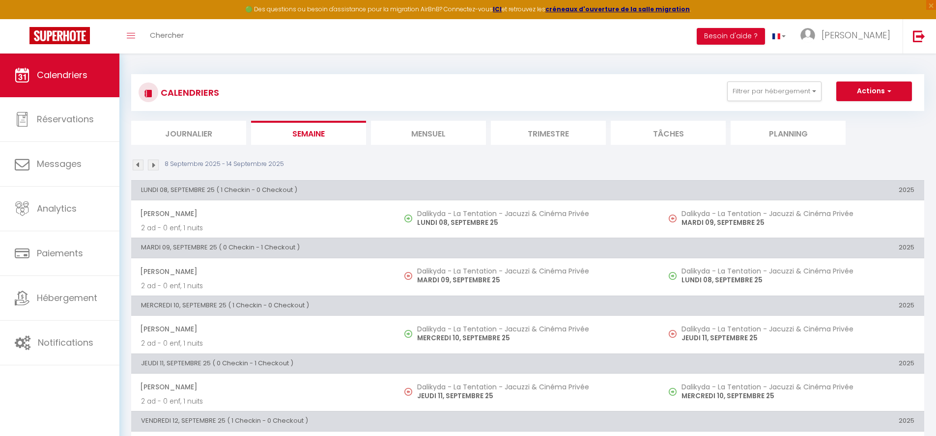
click at [179, 138] on li "Journalier" at bounding box center [188, 133] width 115 height 24
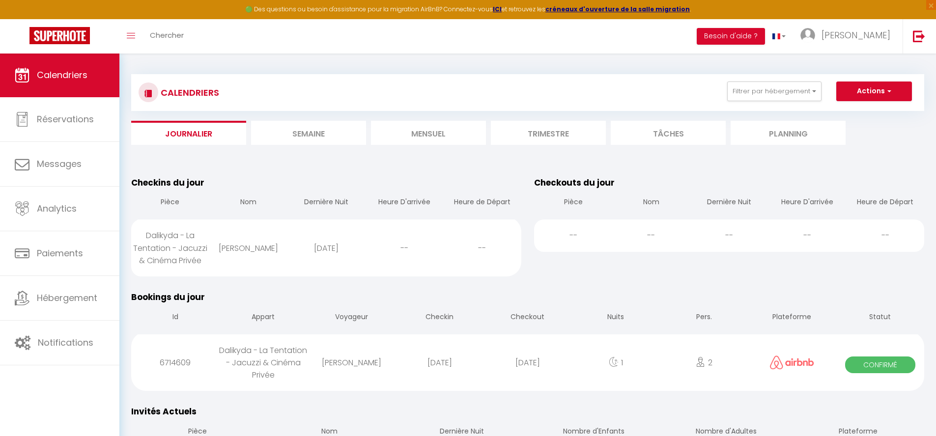
click at [68, 74] on span "Calendriers" at bounding box center [62, 75] width 51 height 12
click at [453, 133] on li "Mensuel" at bounding box center [428, 133] width 115 height 24
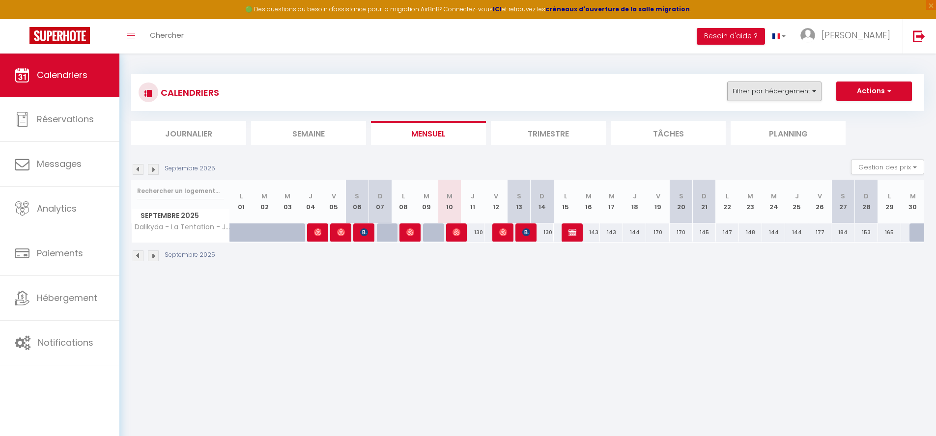
click at [743, 92] on button "Filtrer par hébergement" at bounding box center [774, 92] width 94 height 20
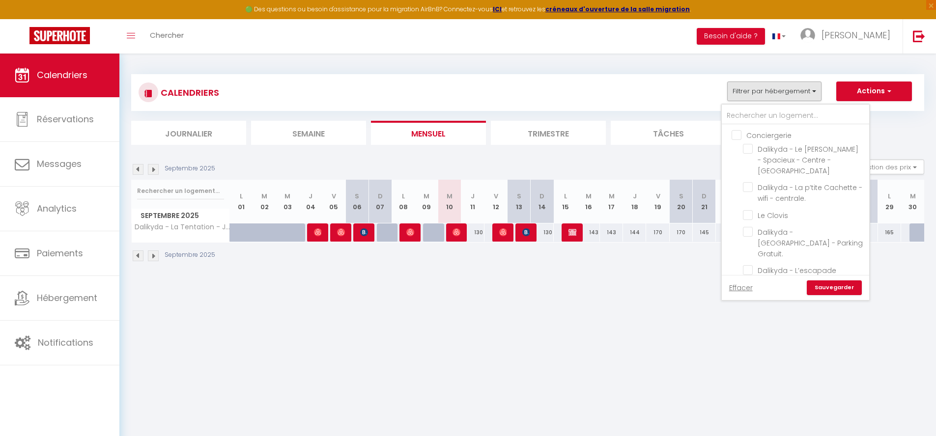
click at [760, 135] on input "Conciergerie" at bounding box center [805, 135] width 147 height 10
checkbox input "true"
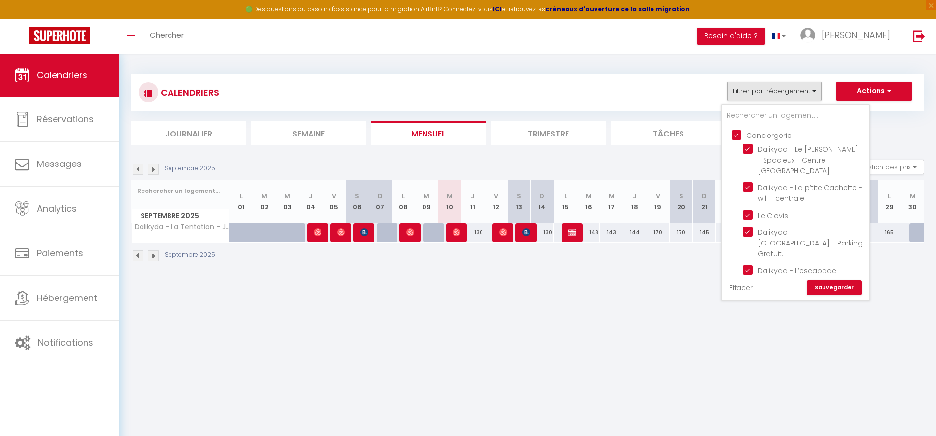
checkbox input "true"
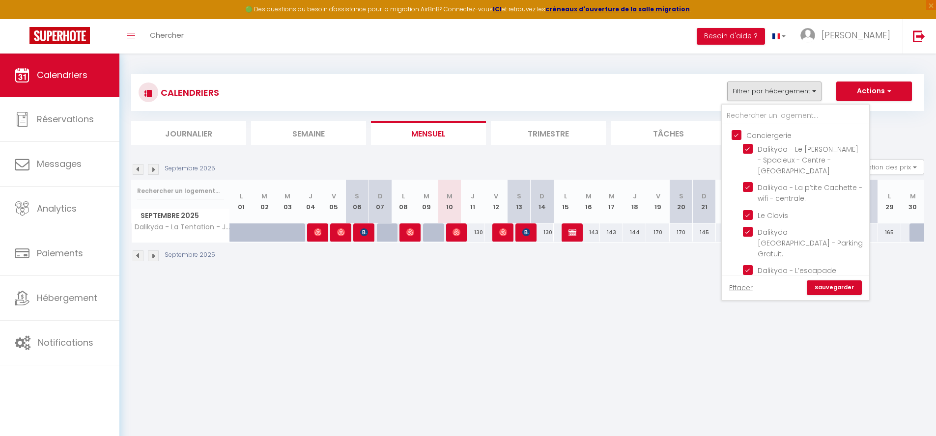
checkbox input "true"
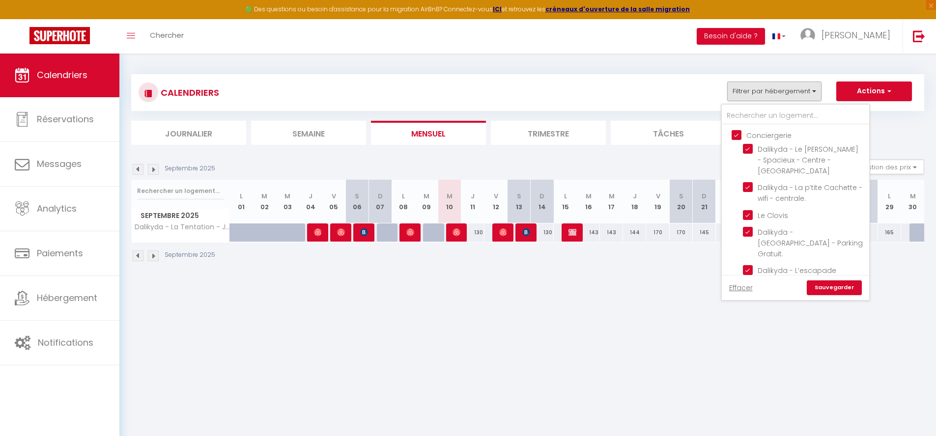
checkbox input "true"
checkbox input "false"
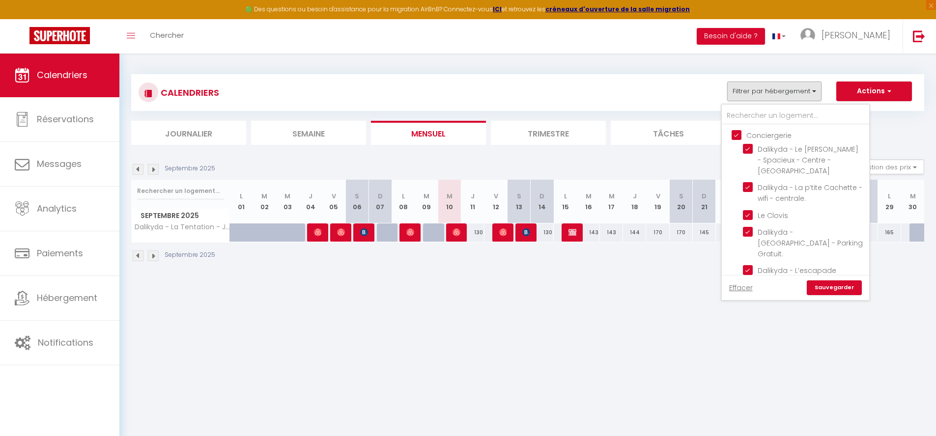
checkbox input "false"
checkbox input "true"
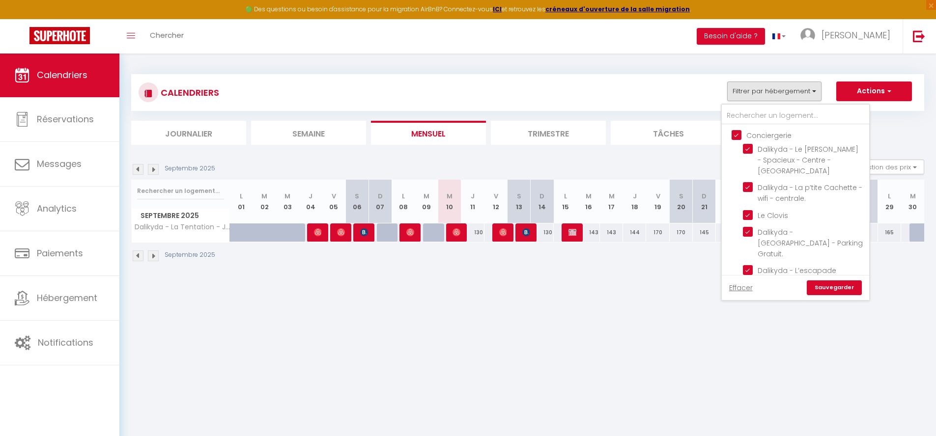
checkbox input "false"
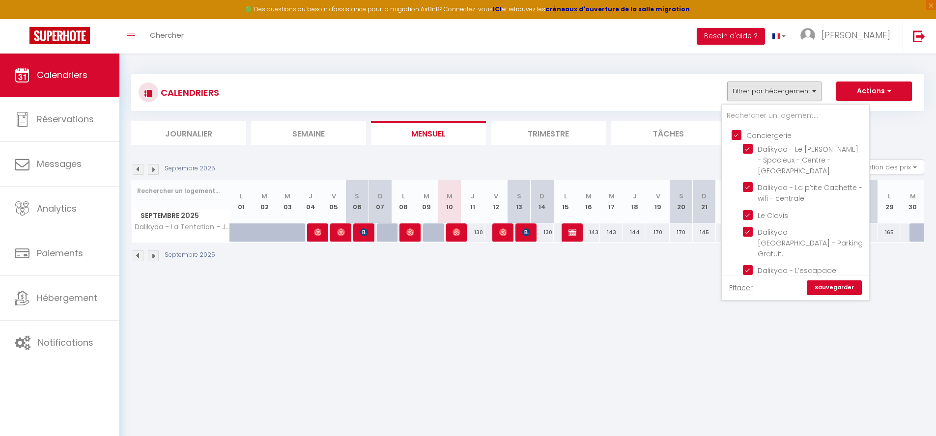
checkbox input "false"
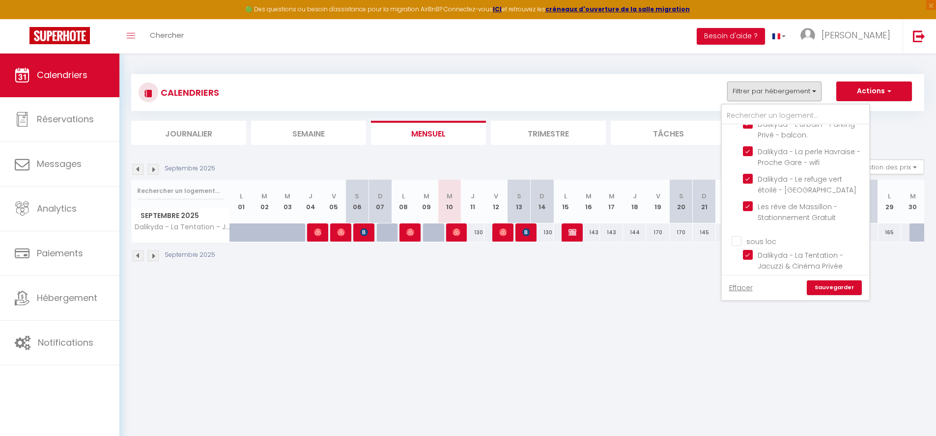
click at [770, 236] on input "sous loc" at bounding box center [805, 241] width 147 height 10
checkbox input "true"
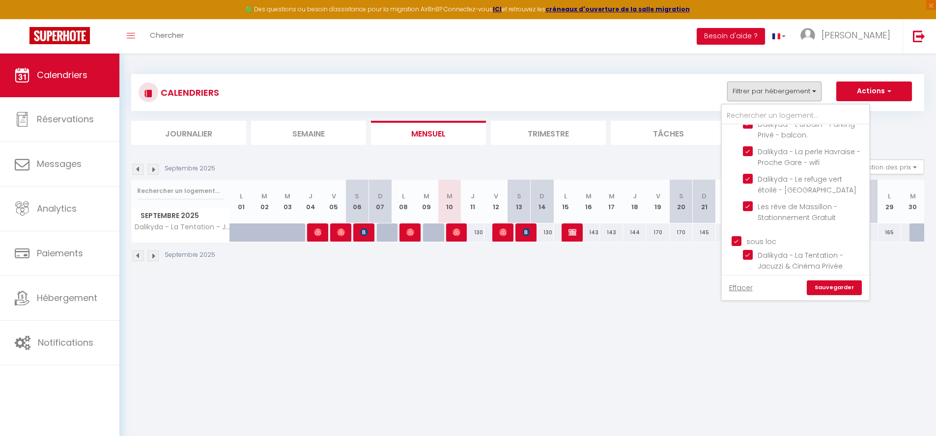
checkbox input "true"
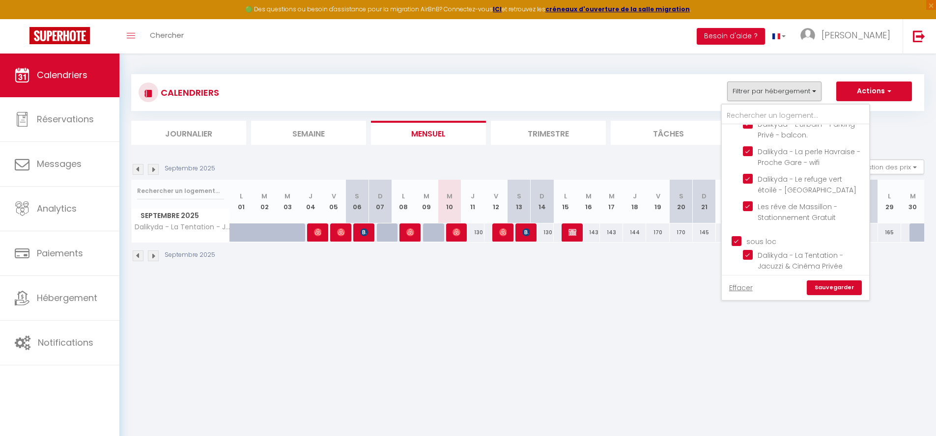
checkbox input "true"
checkbox input "false"
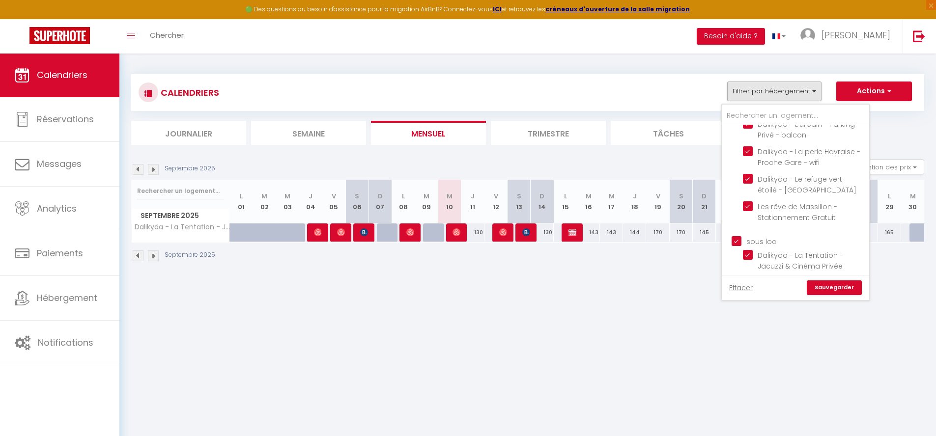
checkbox input "false"
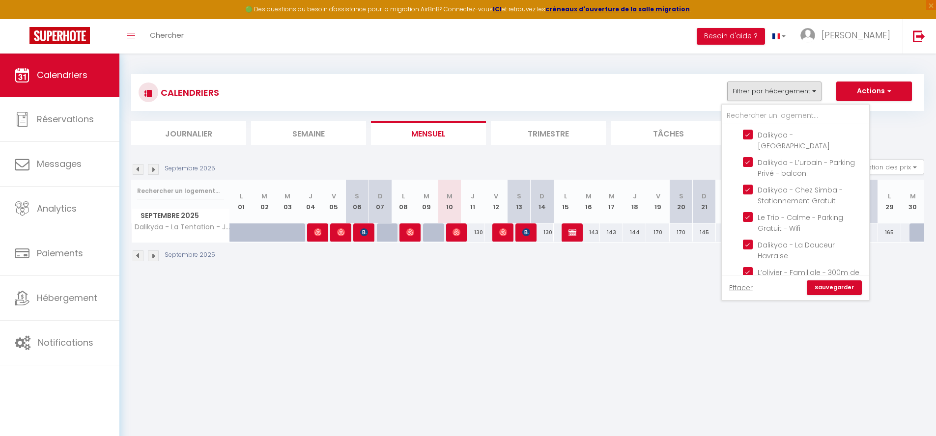
click at [753, 302] on input "Autres" at bounding box center [805, 307] width 147 height 10
checkbox input "true"
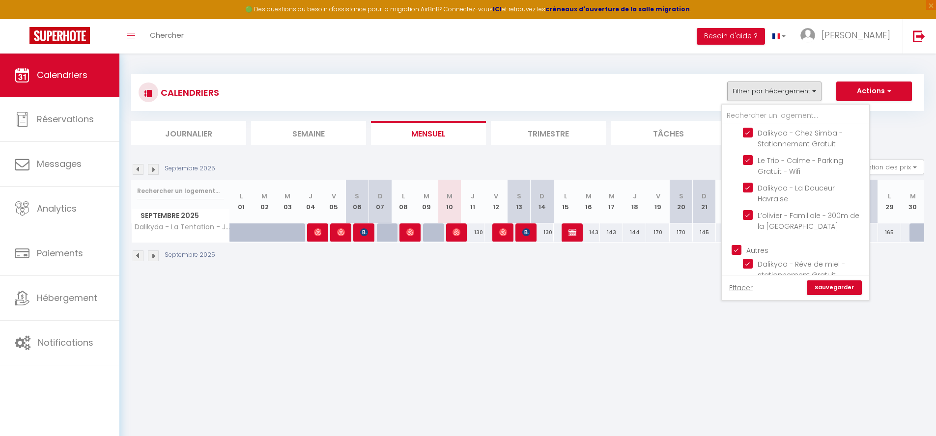
scroll to position [53, 0]
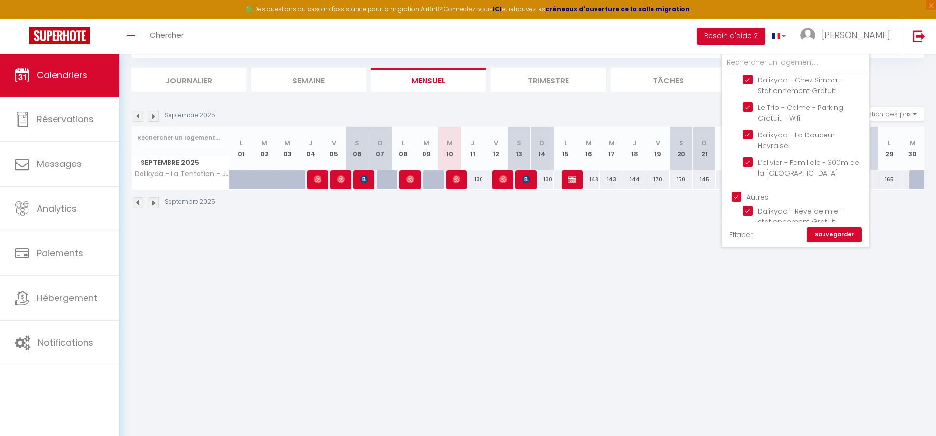
click at [833, 230] on link "Sauvegarder" at bounding box center [834, 235] width 55 height 15
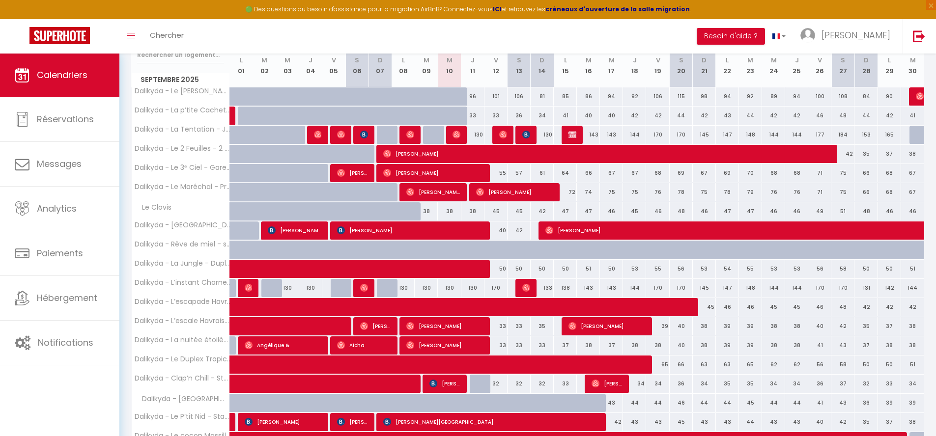
scroll to position [234, 0]
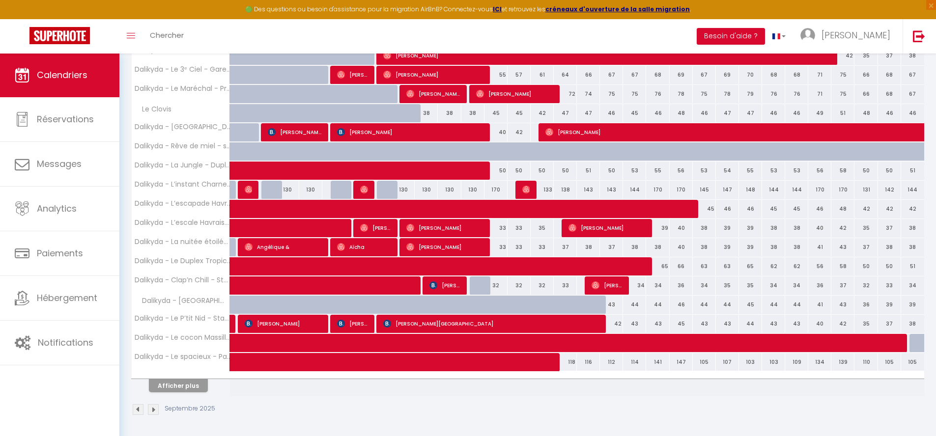
click at [177, 380] on button "Afficher plus" at bounding box center [178, 385] width 59 height 13
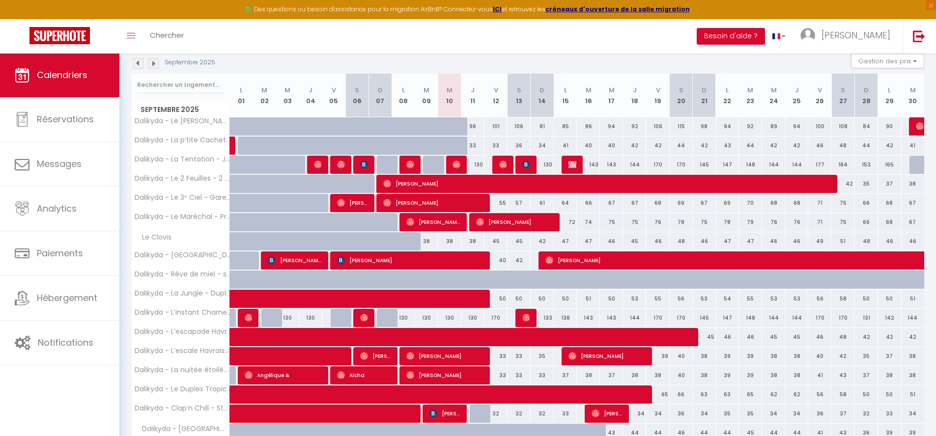
scroll to position [108, 0]
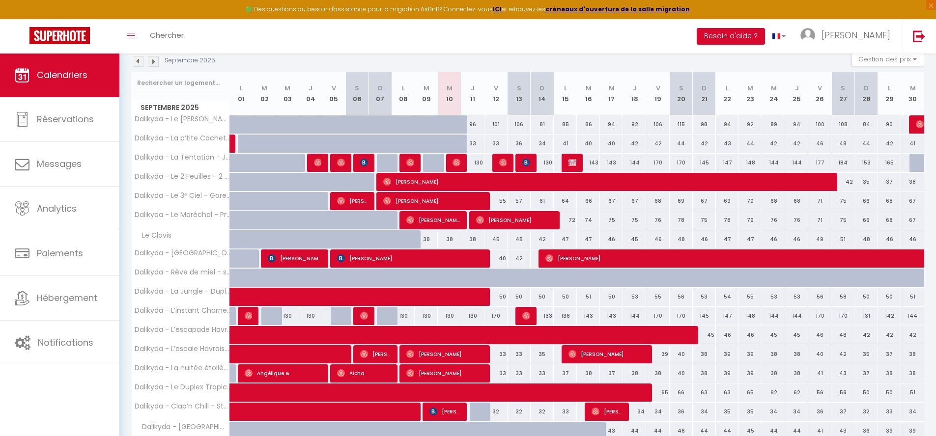
click at [448, 314] on div "130" at bounding box center [449, 316] width 23 height 18
type input "130"
type input "Mer 10 Septembre 2025"
type input "Jeu 11 Septembre 2025"
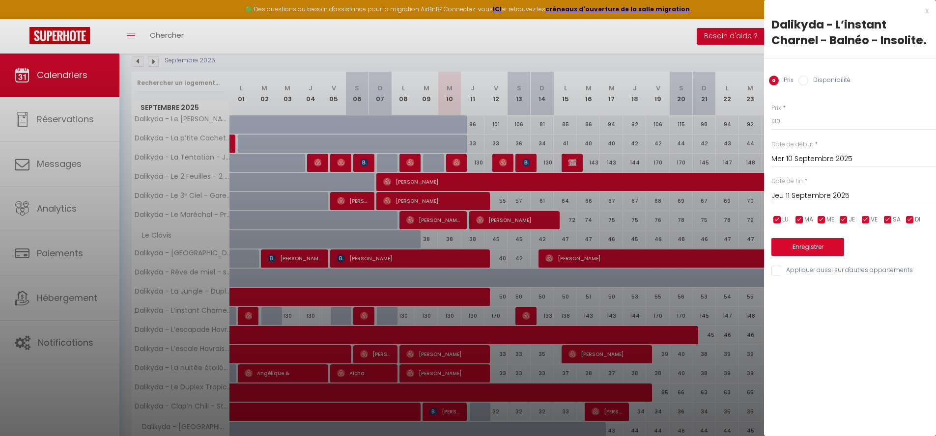
click at [810, 83] on label "Disponibilité" at bounding box center [830, 81] width 42 height 11
click at [809, 83] on input "Disponibilité" at bounding box center [804, 81] width 10 height 10
radio input "true"
radio input "false"
click at [924, 11] on div "x" at bounding box center [846, 11] width 165 height 12
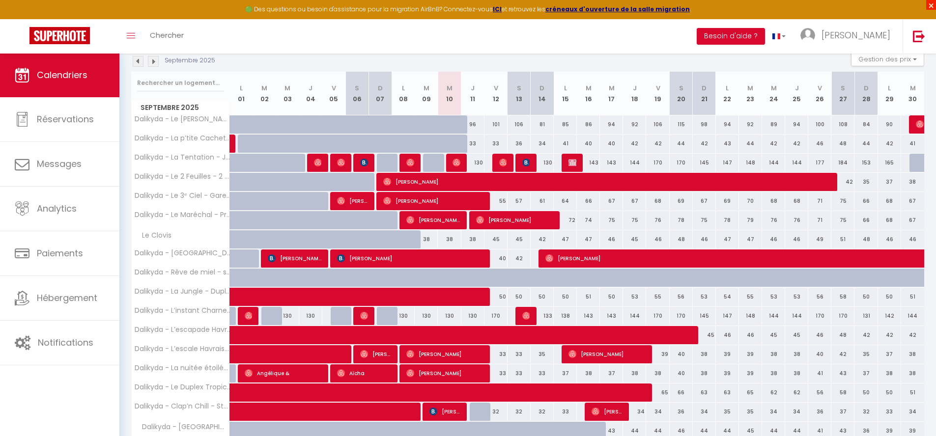
click at [932, 2] on span "×" at bounding box center [932, 5] width 10 height 10
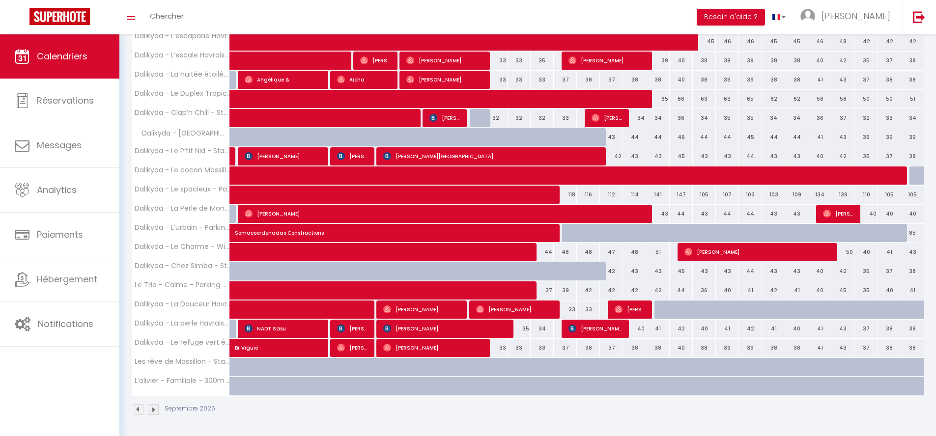
scroll to position [0, 0]
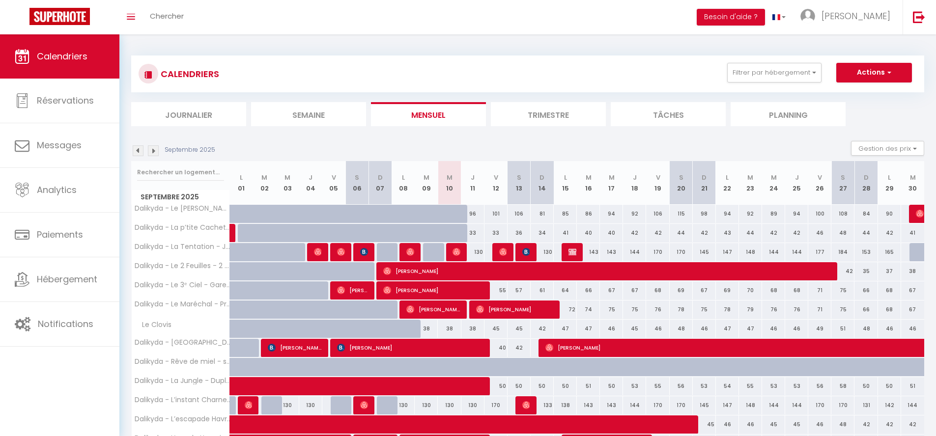
drag, startPoint x: 655, startPoint y: 251, endPoint x: 695, endPoint y: 261, distance: 41.0
click at [695, 261] on tr "Dalikyda - La Tentation - Jacuzzi & Cinéma Privée 130 130 130 130 [PERSON_NAME]…" at bounding box center [528, 252] width 793 height 19
click at [603, 148] on div "Septembre 2025 Gestion des prix Nb Nuits minimum Règles Disponibilité" at bounding box center [527, 151] width 793 height 20
click at [458, 236] on div at bounding box center [457, 239] width 23 height 19
select select "1"
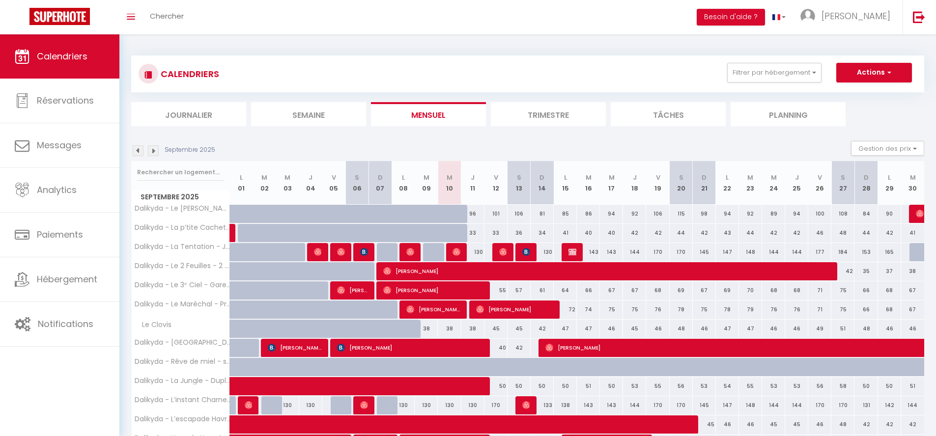
type input "Mer 10 Septembre 2025"
type input "Jeu 11 Septembre 2025"
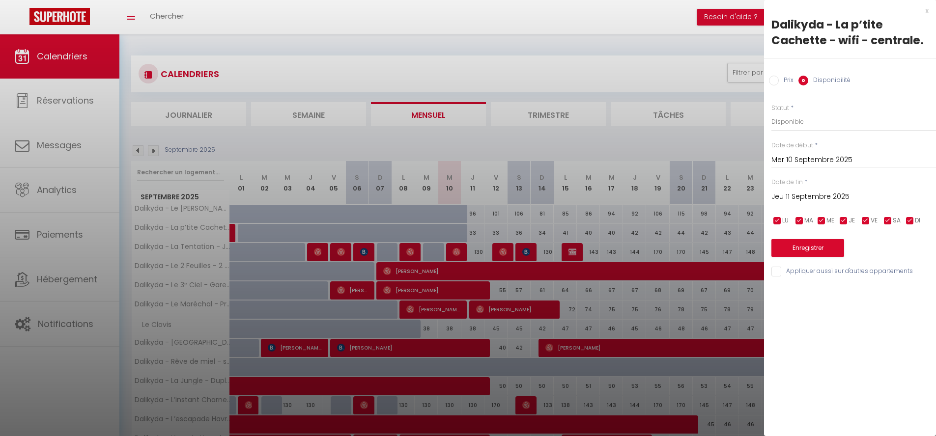
click at [805, 239] on button "Enregistrer" at bounding box center [808, 248] width 73 height 18
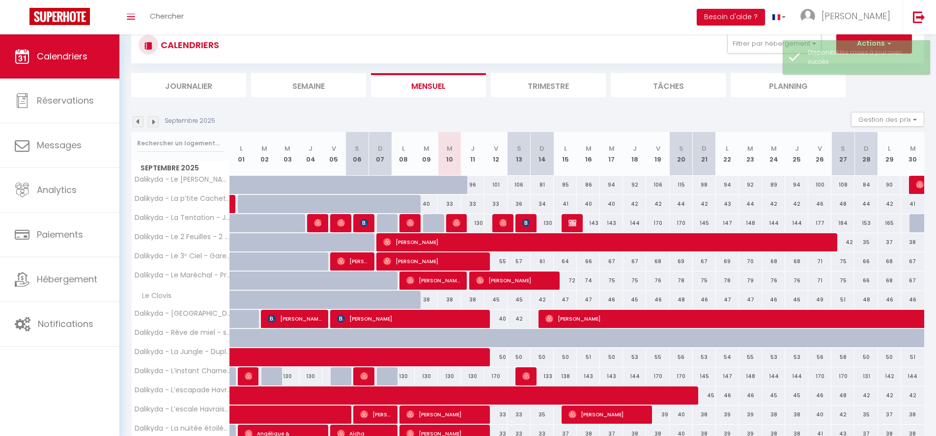
scroll to position [50, 0]
